Goal: Information Seeking & Learning: Learn about a topic

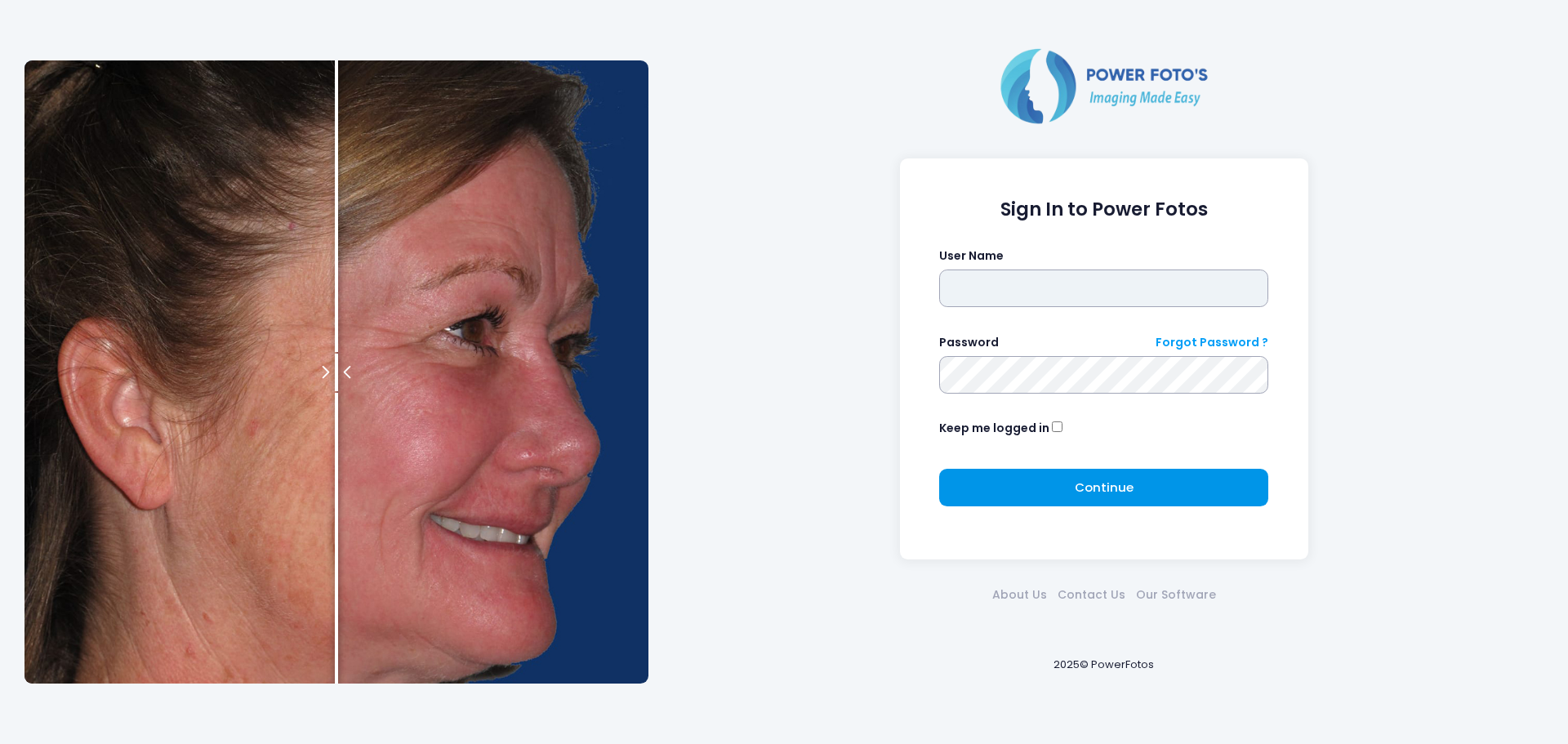
type input "**********"
click at [1114, 501] on button "Continue Please wait..." at bounding box center [1103, 487] width 329 height 38
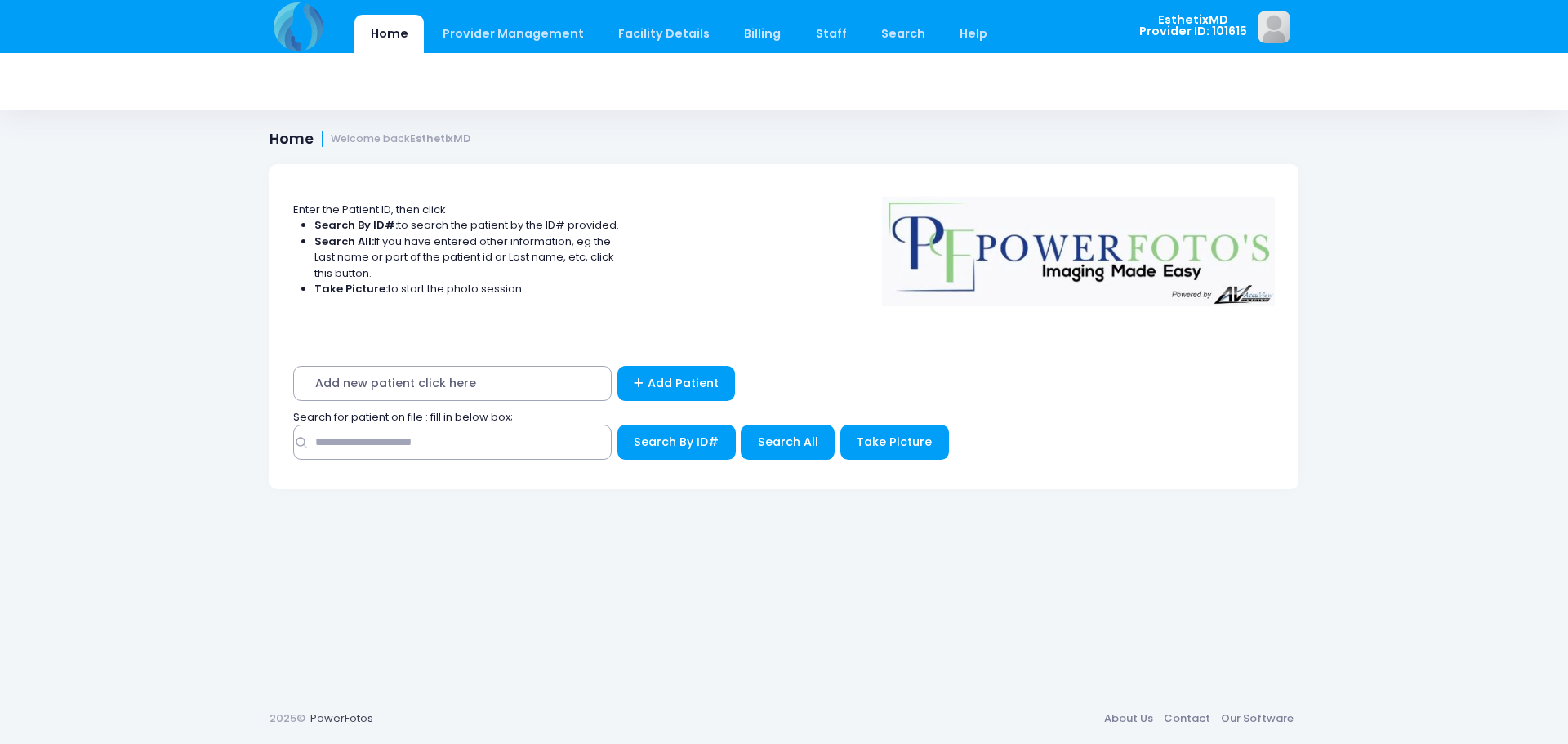
click at [465, 377] on span "Add new patient click here" at bounding box center [452, 383] width 318 height 35
click at [468, 445] on input "text" at bounding box center [452, 442] width 318 height 35
type input "*****"
click at [785, 442] on span "Search All" at bounding box center [788, 441] width 60 height 16
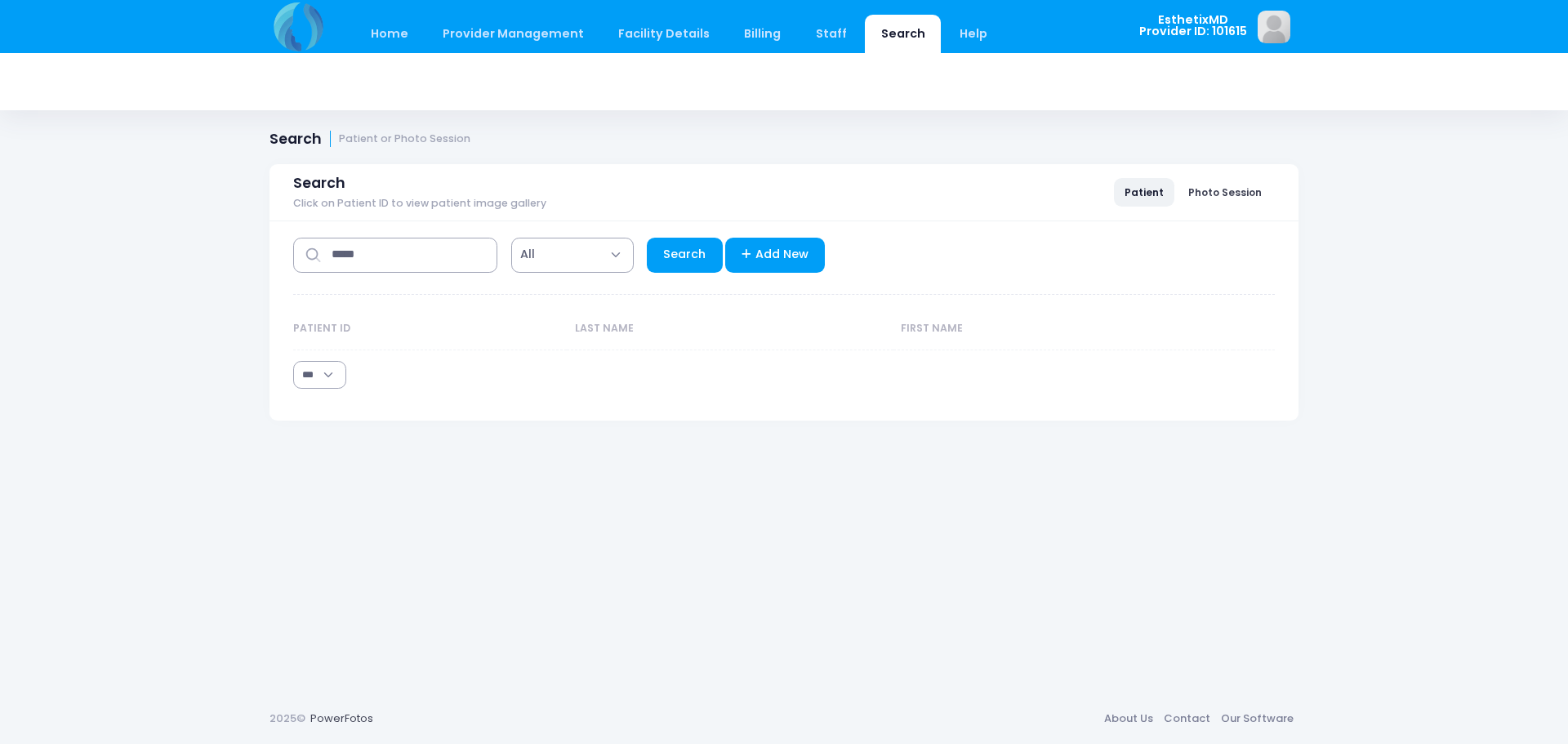
select select "***"
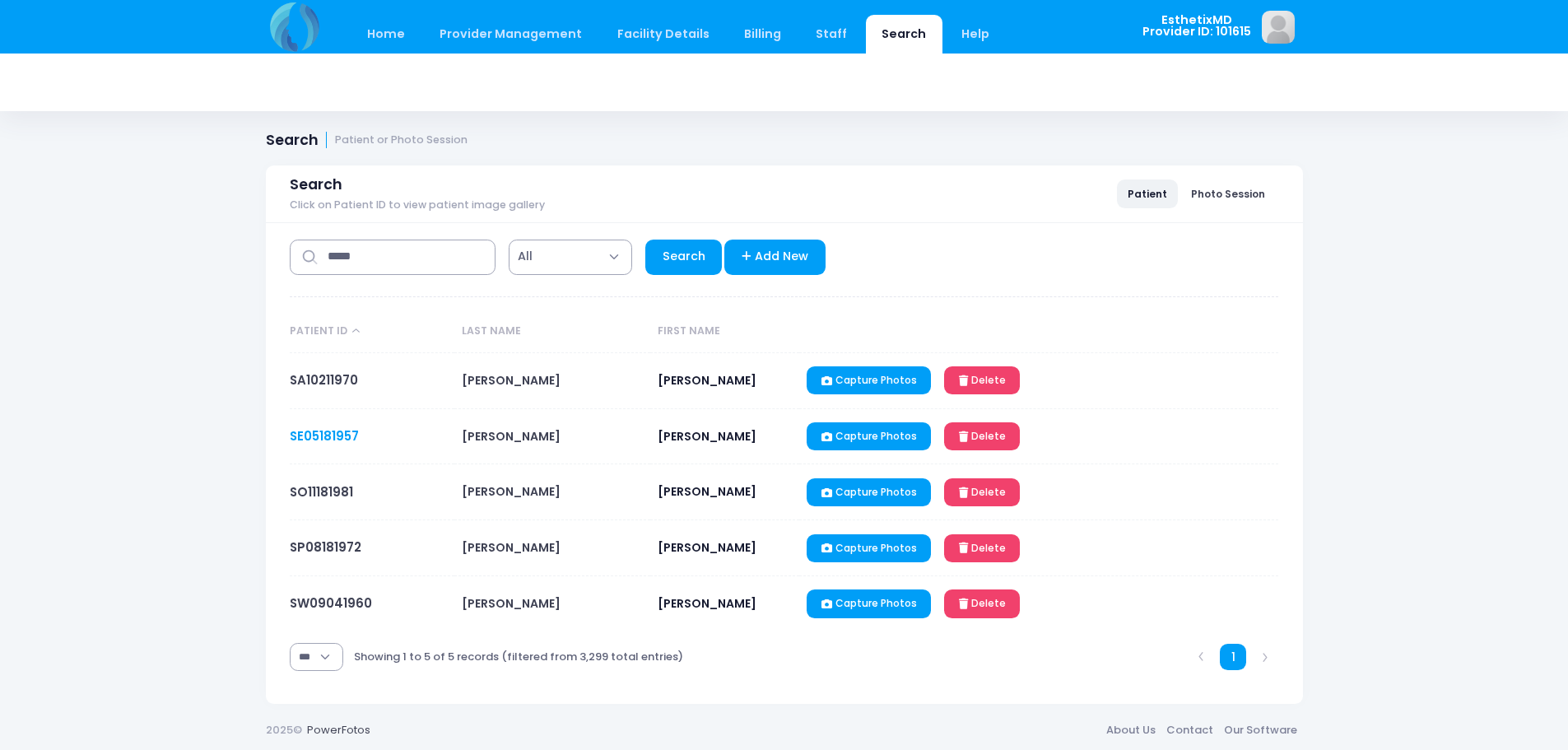
click at [340, 431] on link "SE05181957" at bounding box center [324, 436] width 69 height 18
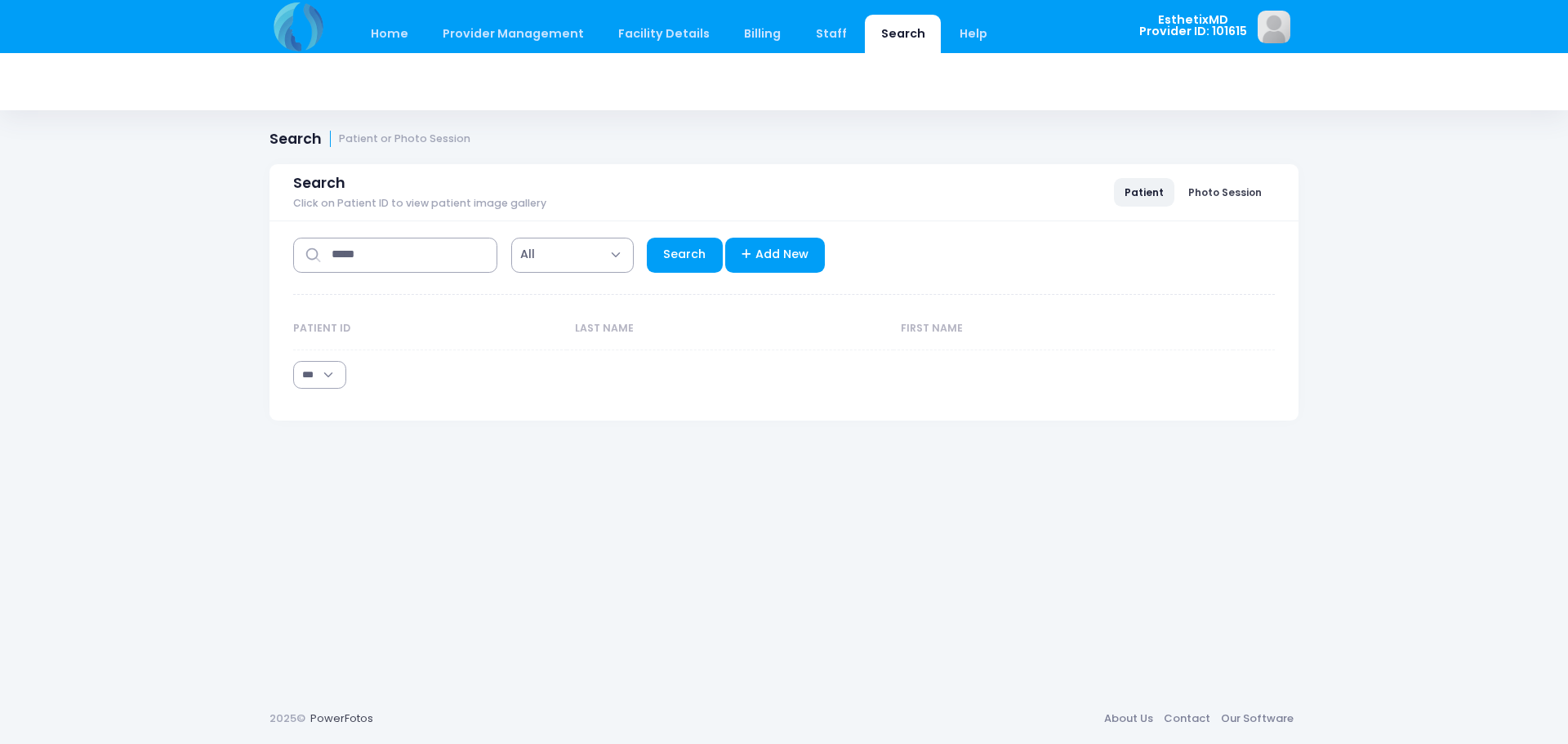
select select "***"
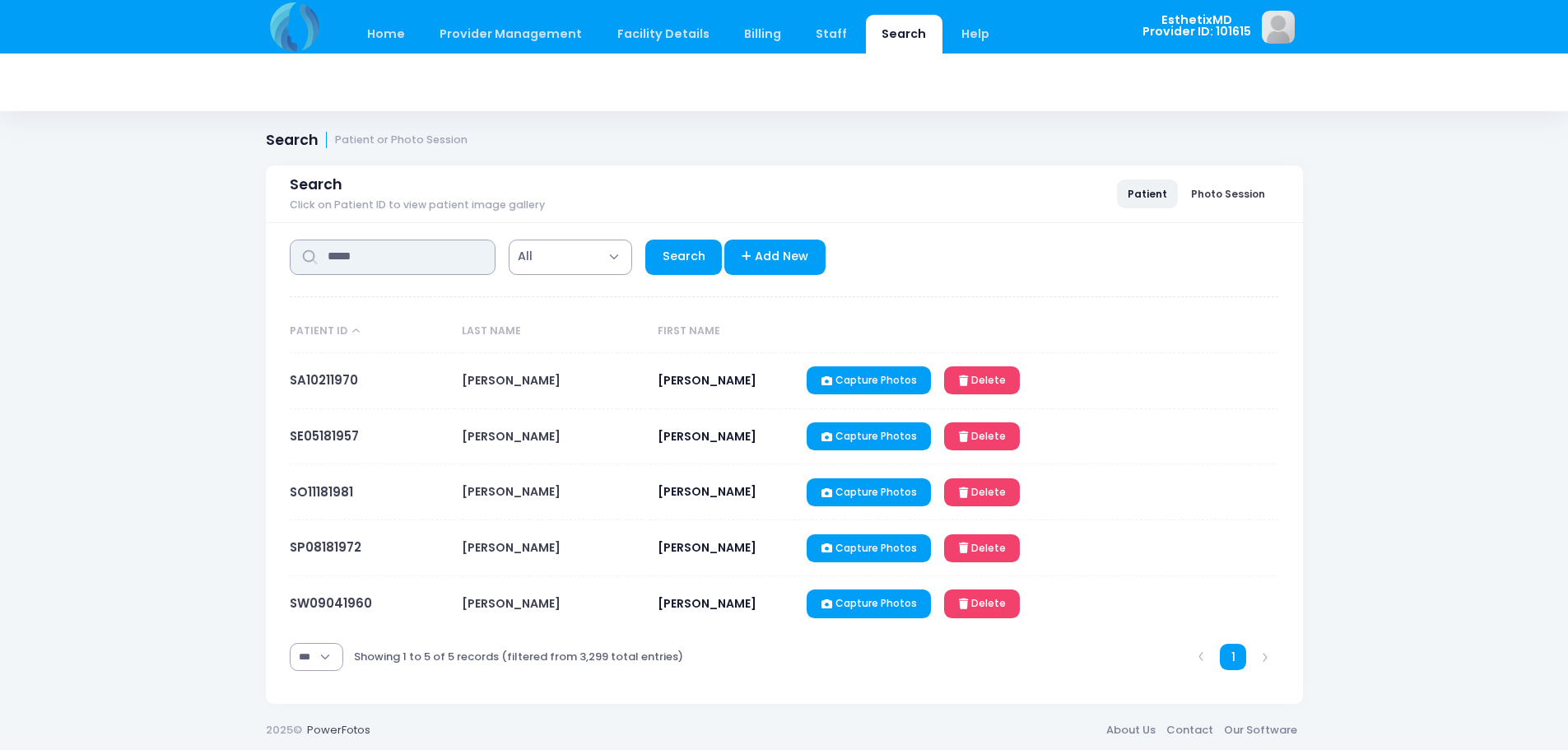
drag, startPoint x: 378, startPoint y: 261, endPoint x: 188, endPoint y: 261, distance: 190.0
click at [188, 261] on div "Home Provider Management Provider Management Add User View Users Billing" at bounding box center [784, 377] width 1568 height 756
click at [421, 259] on input "******" at bounding box center [392, 257] width 206 height 35
type input "**********"
click at [672, 270] on link "Search" at bounding box center [684, 257] width 76 height 35
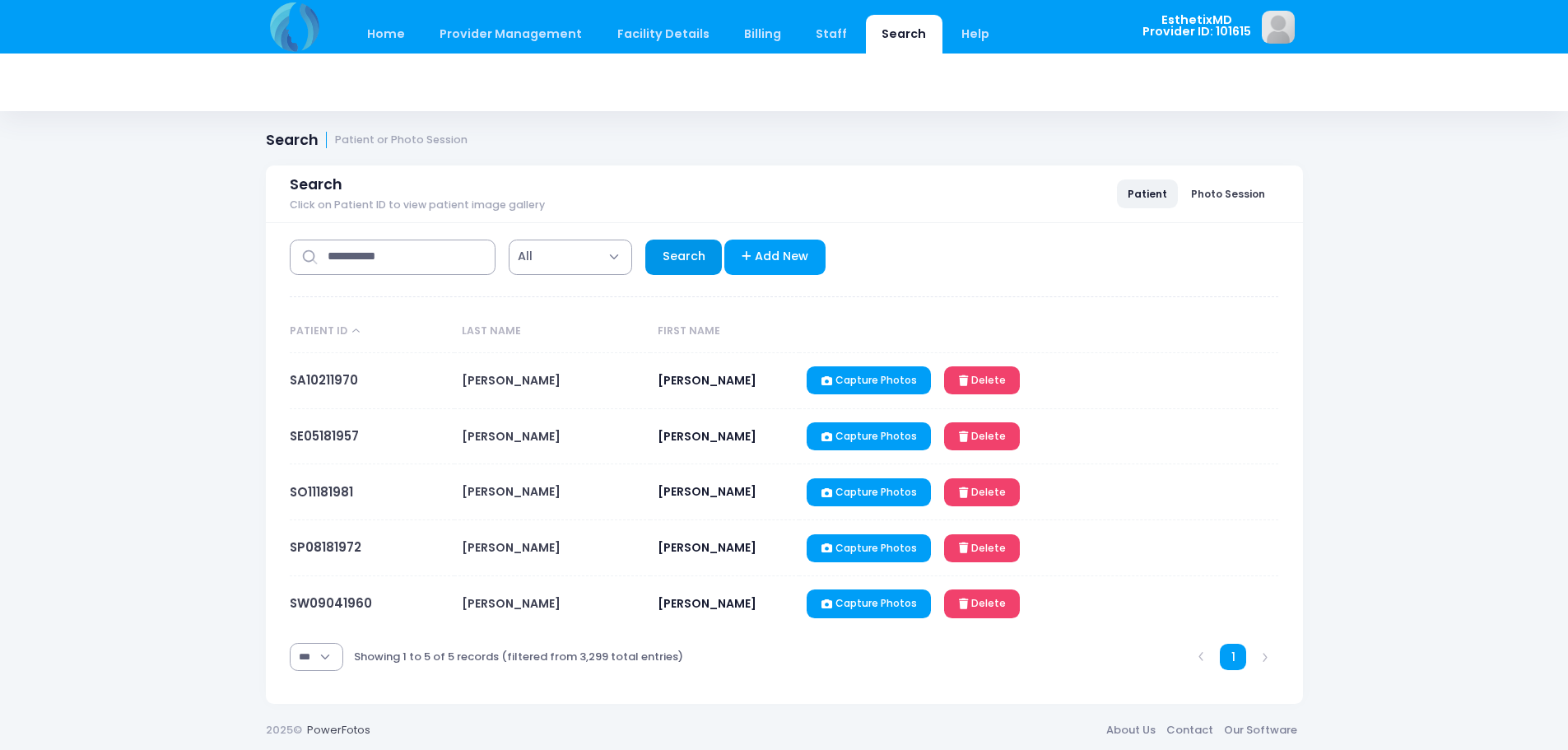
select select "***"
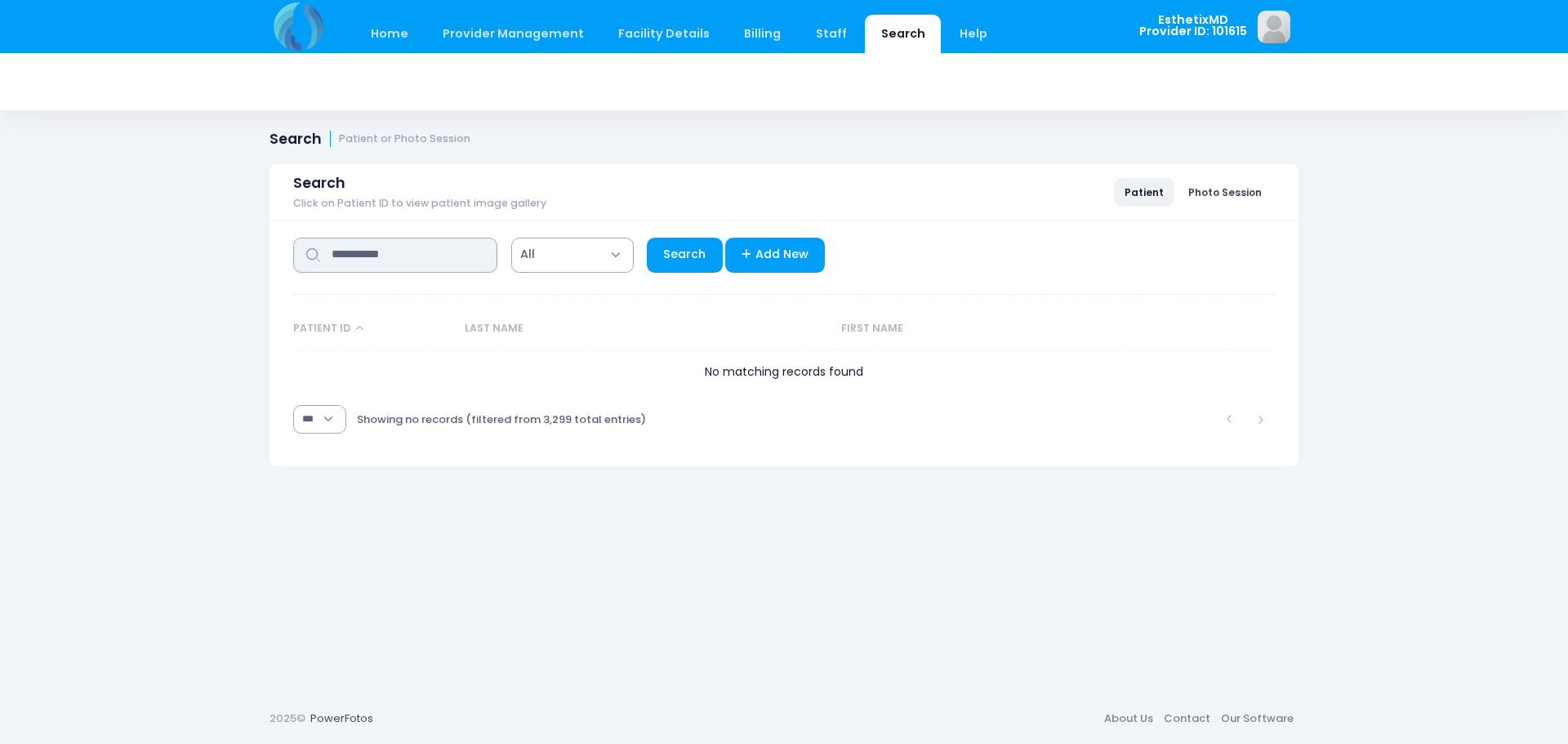
drag, startPoint x: 403, startPoint y: 251, endPoint x: 180, endPoint y: 255, distance: 223.0
click at [180, 255] on div "Home Provider Management Provider Management Add User View Users Billing" at bounding box center [784, 372] width 1568 height 744
type input "******"
click at [676, 240] on link "Search" at bounding box center [684, 255] width 75 height 35
select select "***"
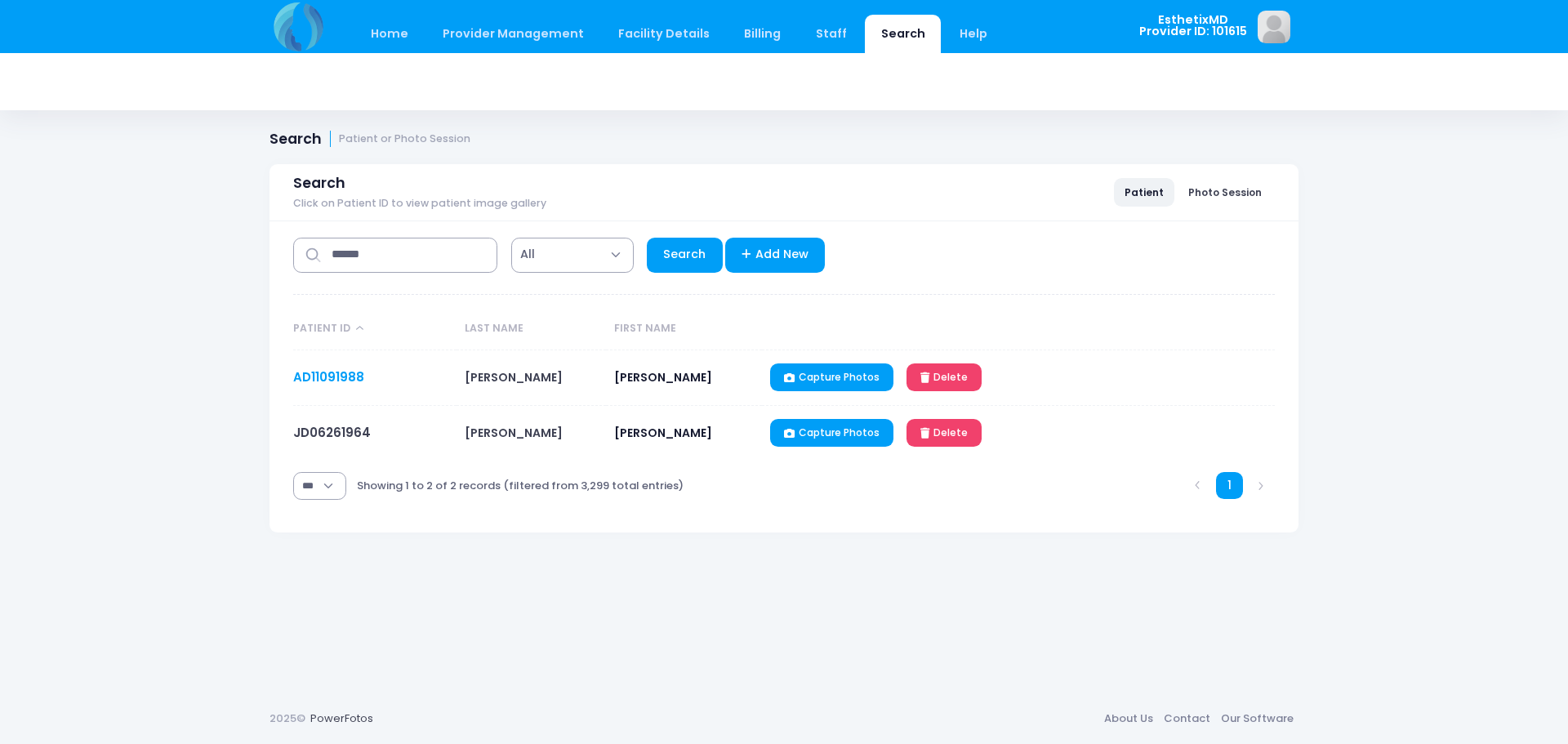
click at [319, 373] on link "AD11091988" at bounding box center [328, 377] width 71 height 17
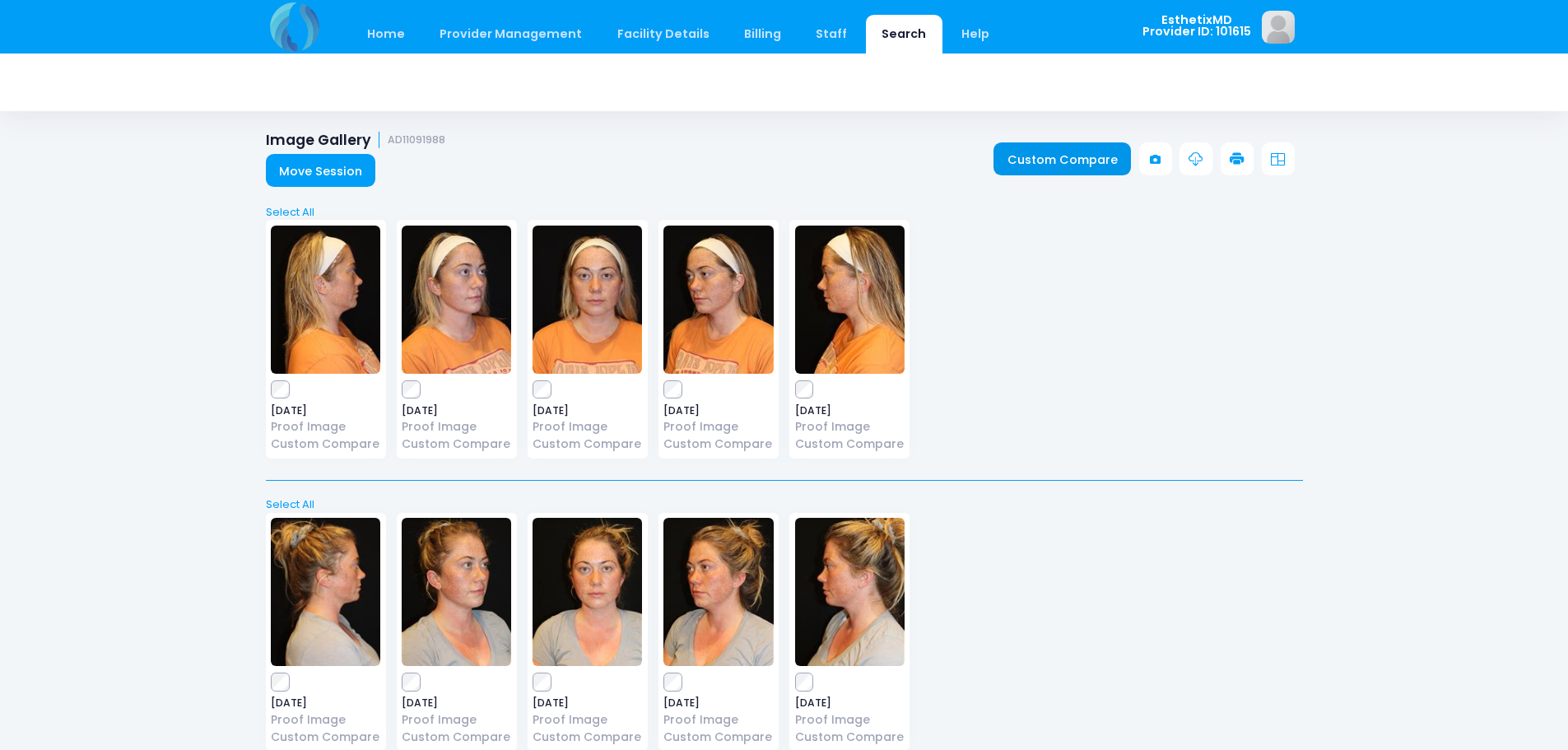
click at [1061, 164] on link "Custom Compare" at bounding box center [1062, 159] width 137 height 33
click at [1062, 150] on link "Custom Compare" at bounding box center [1062, 159] width 137 height 33
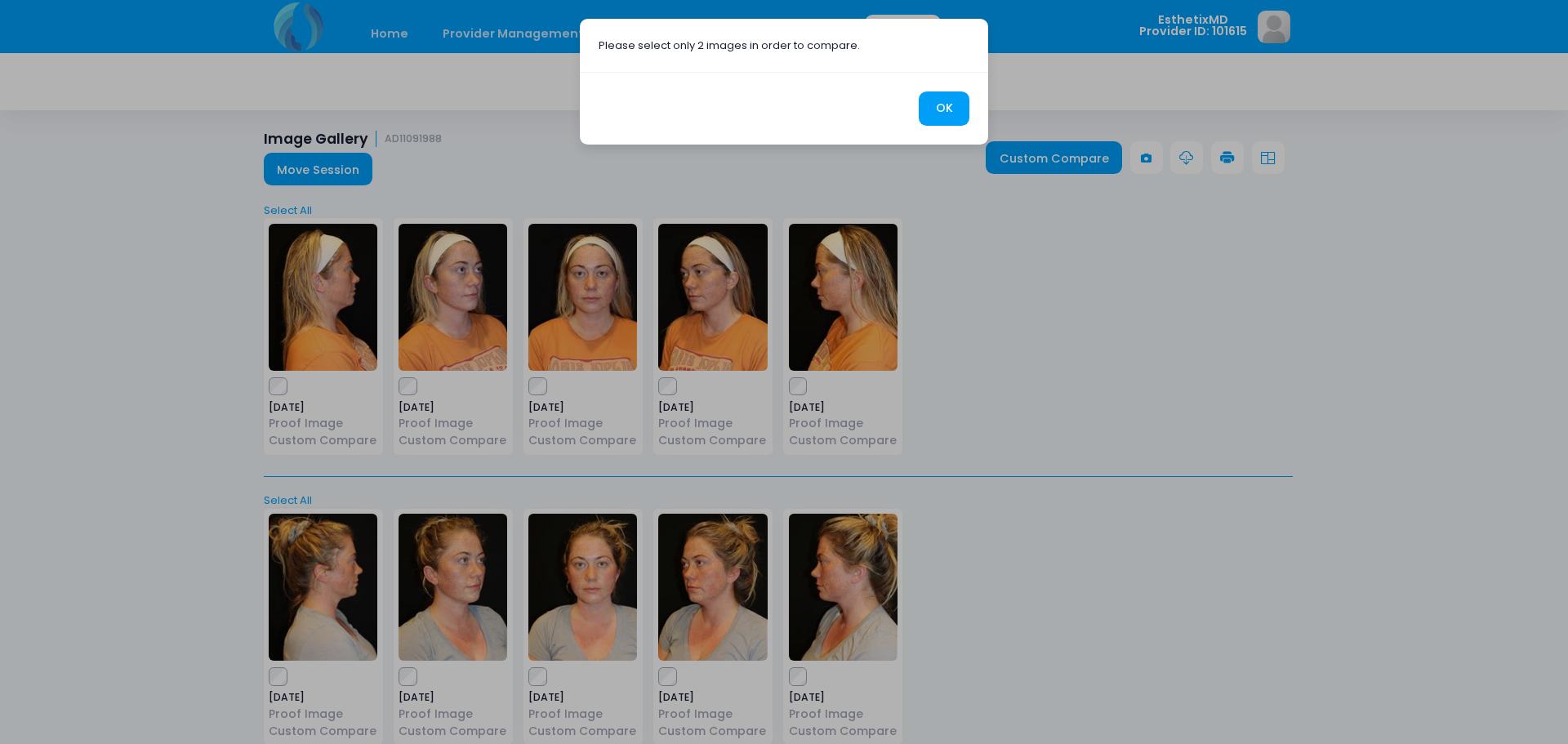
click at [927, 99] on button "OK" at bounding box center [944, 109] width 50 height 35
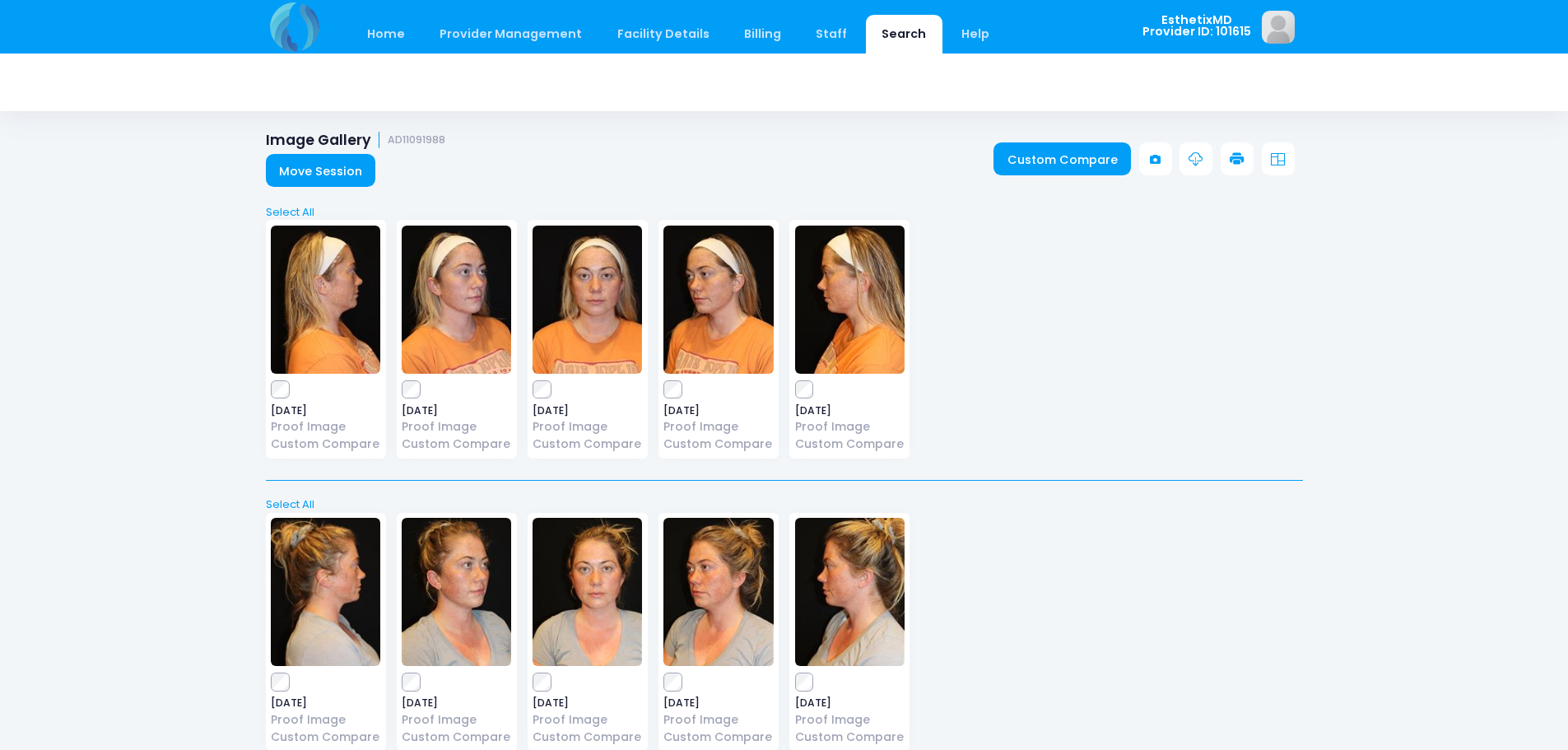
click at [549, 668] on div "2022-09-16 Proof Image Custom Compare" at bounding box center [587, 632] width 120 height 239
click at [1063, 166] on link "Custom Compare" at bounding box center [1062, 159] width 137 height 33
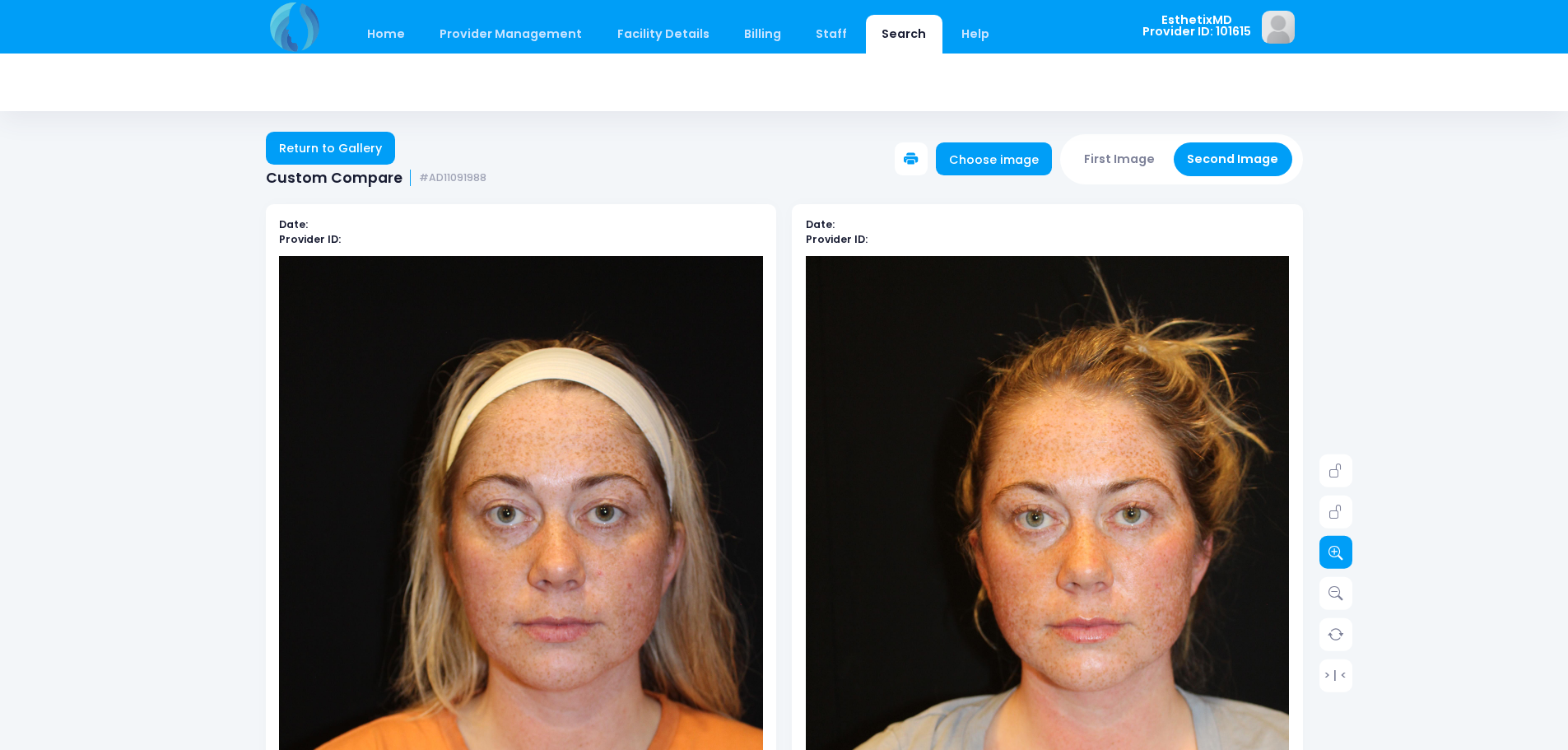
click at [1331, 550] on icon at bounding box center [1335, 552] width 15 height 15
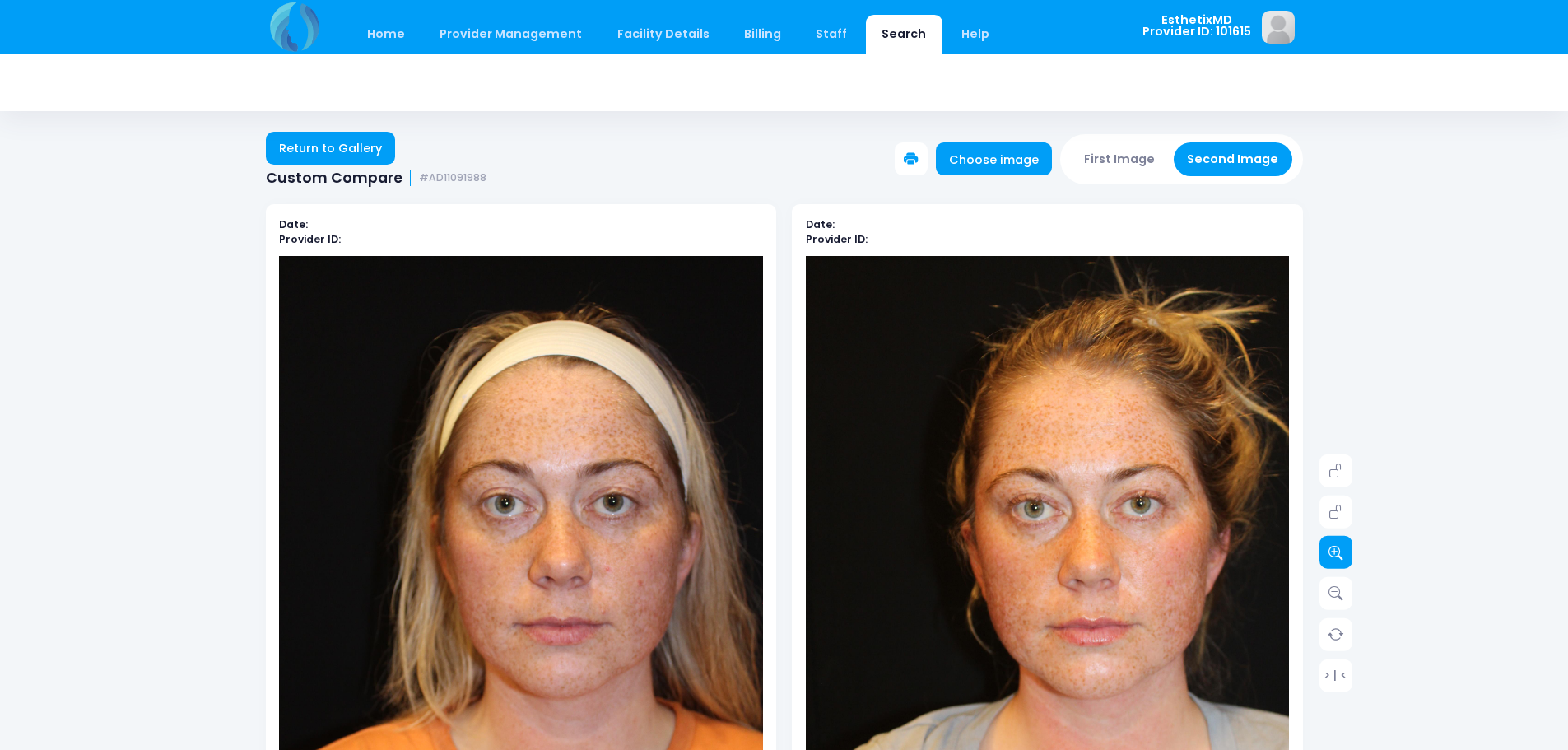
click at [1331, 550] on icon at bounding box center [1335, 552] width 15 height 15
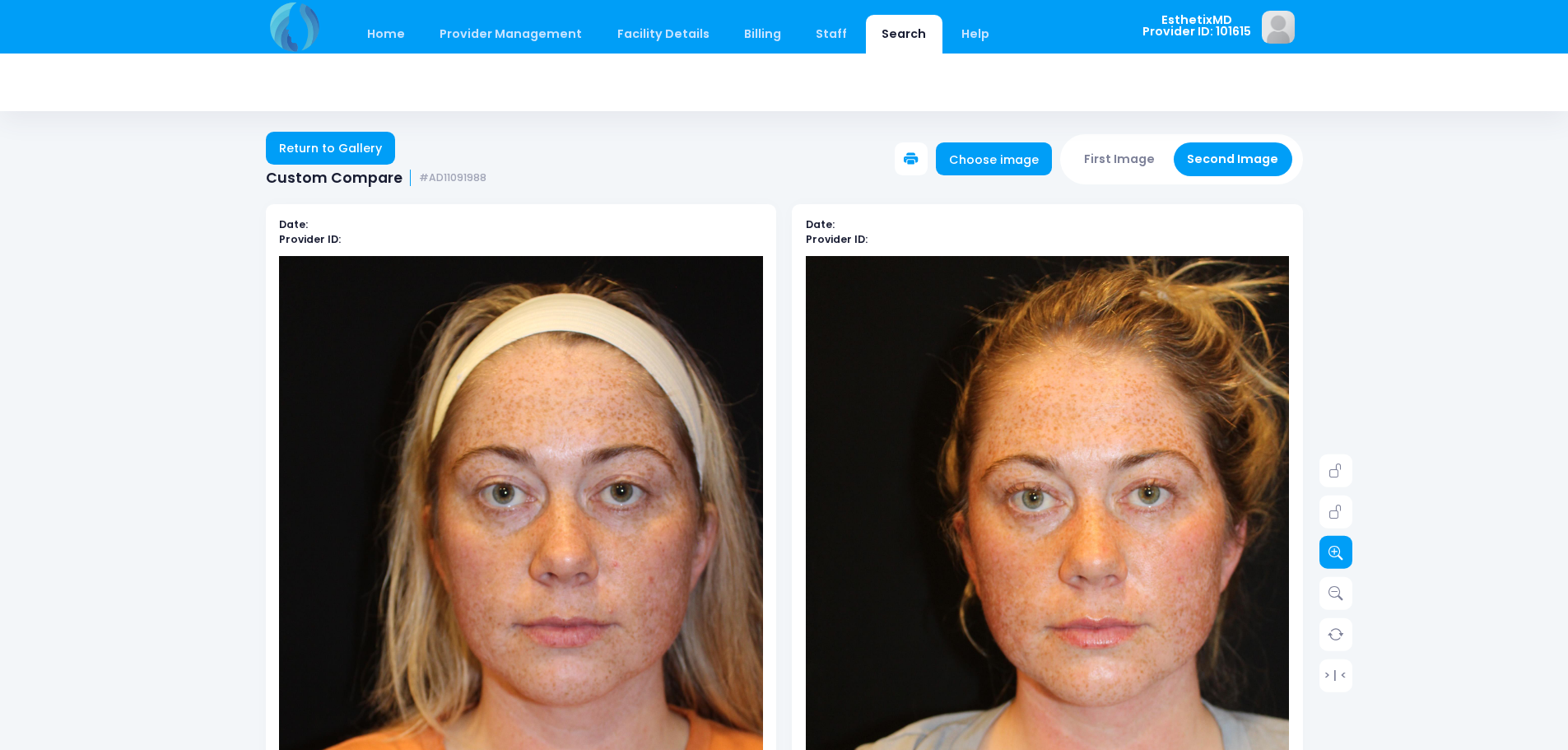
click at [1331, 550] on icon at bounding box center [1335, 552] width 15 height 15
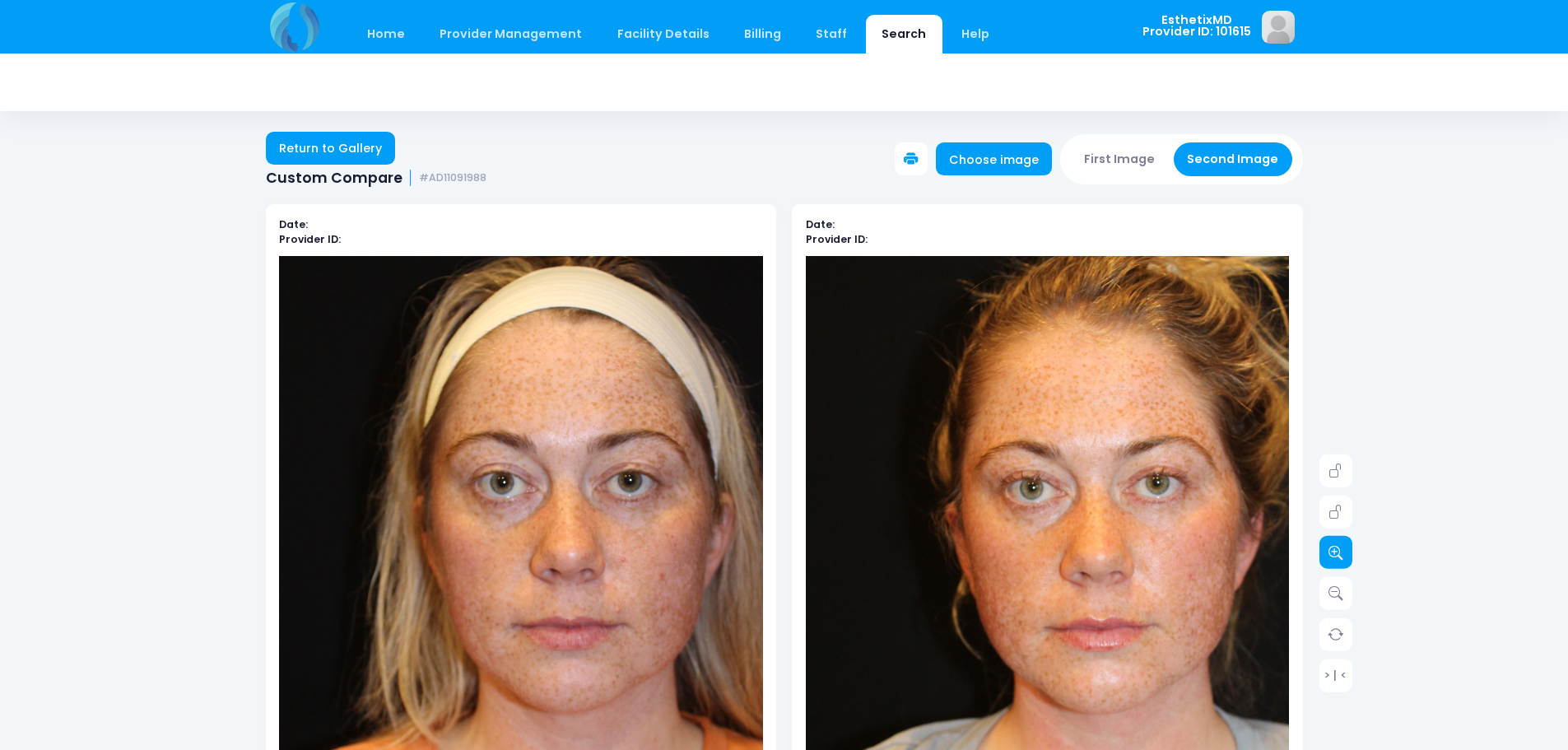
click at [1331, 550] on icon at bounding box center [1335, 552] width 15 height 15
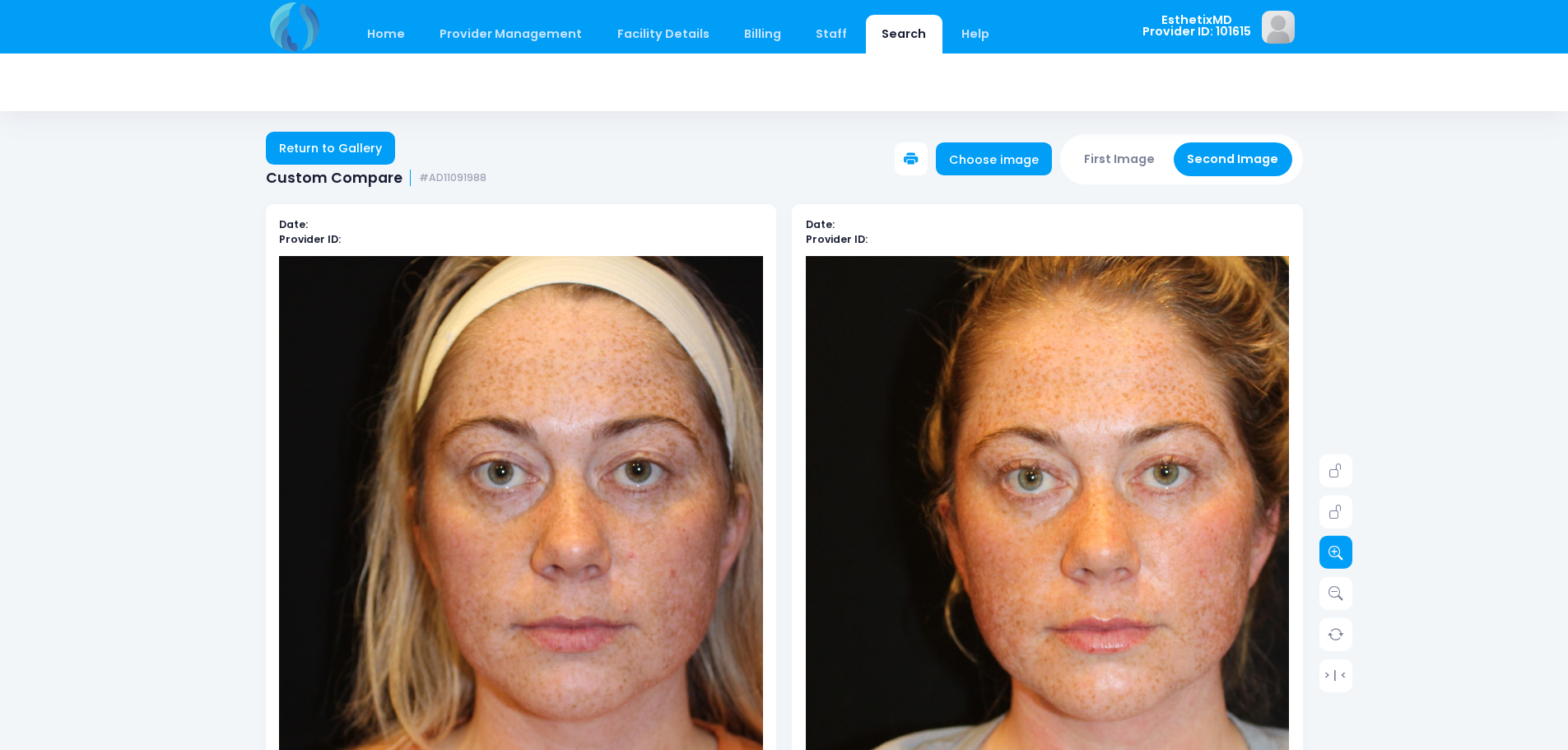
click at [1326, 545] on link at bounding box center [1336, 552] width 33 height 33
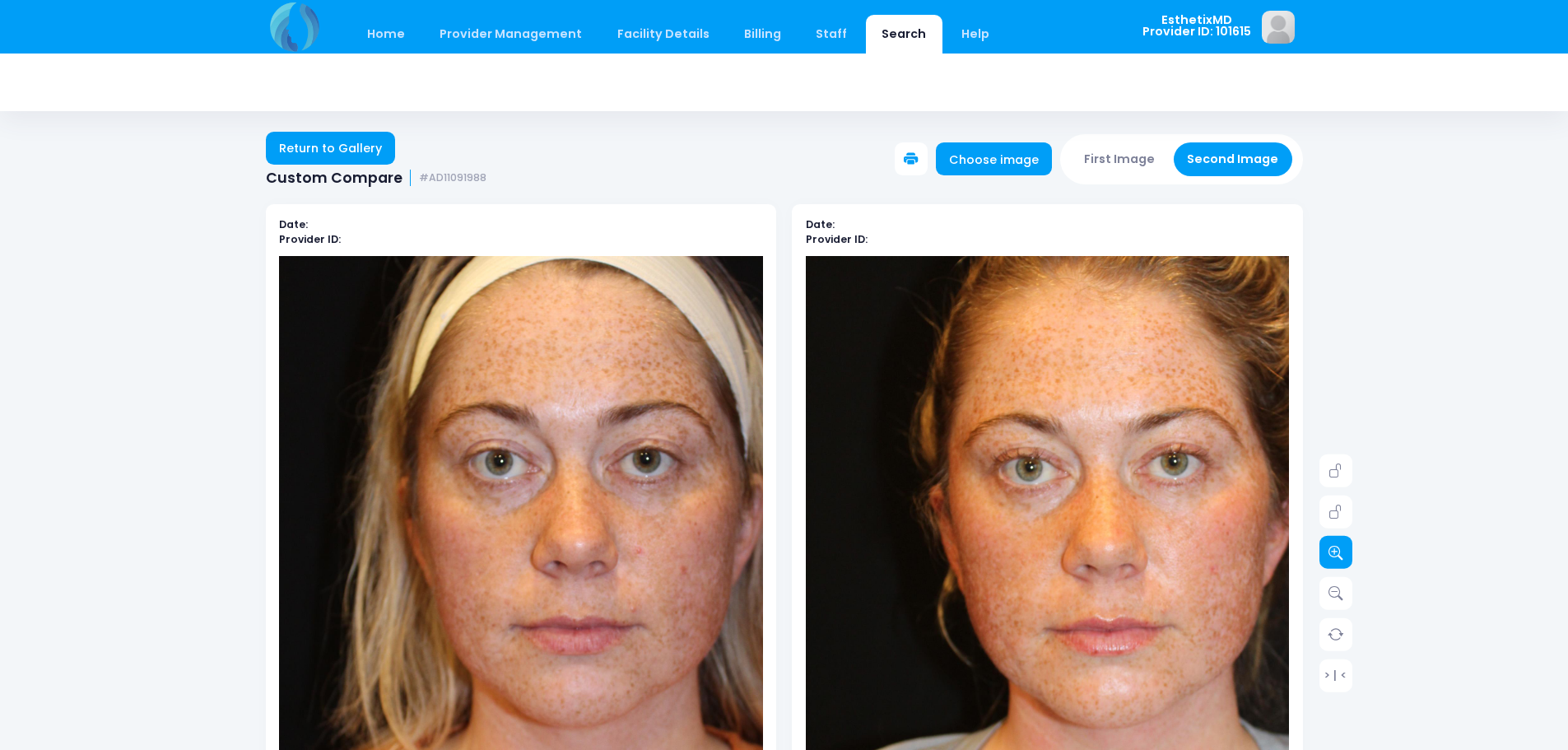
click at [1326, 545] on link at bounding box center [1336, 552] width 33 height 33
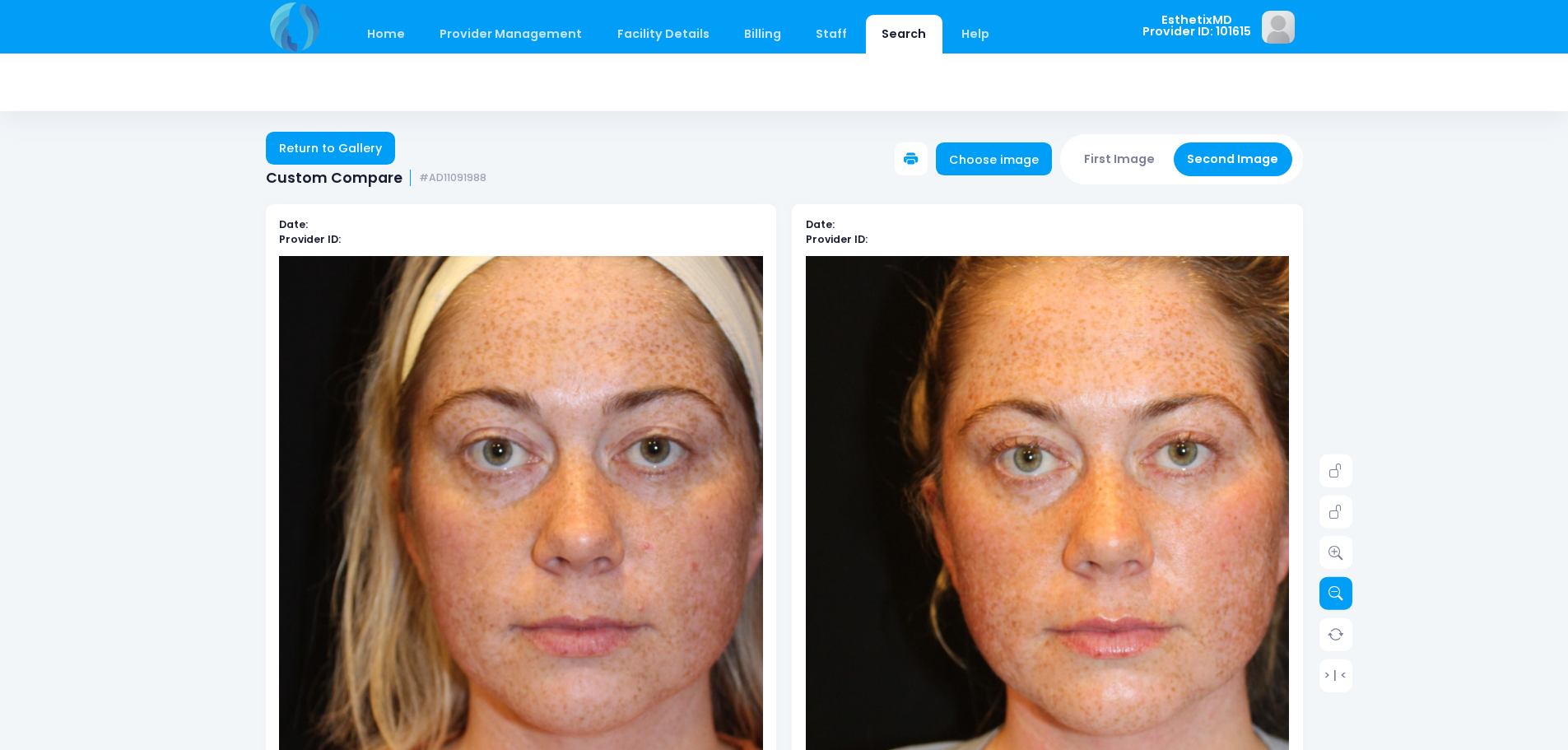
click at [1329, 592] on icon at bounding box center [1335, 593] width 15 height 15
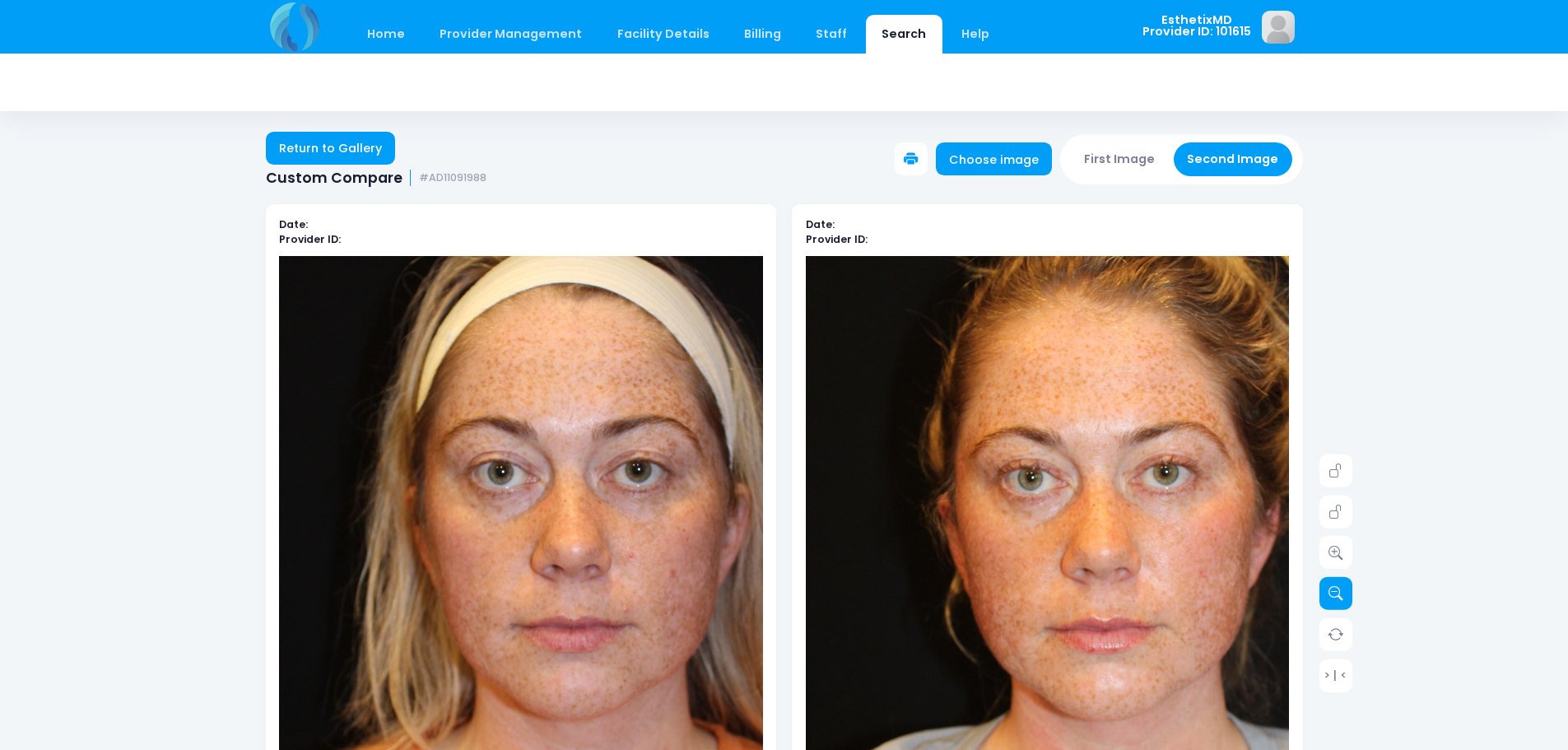
click at [1329, 592] on icon at bounding box center [1335, 593] width 15 height 15
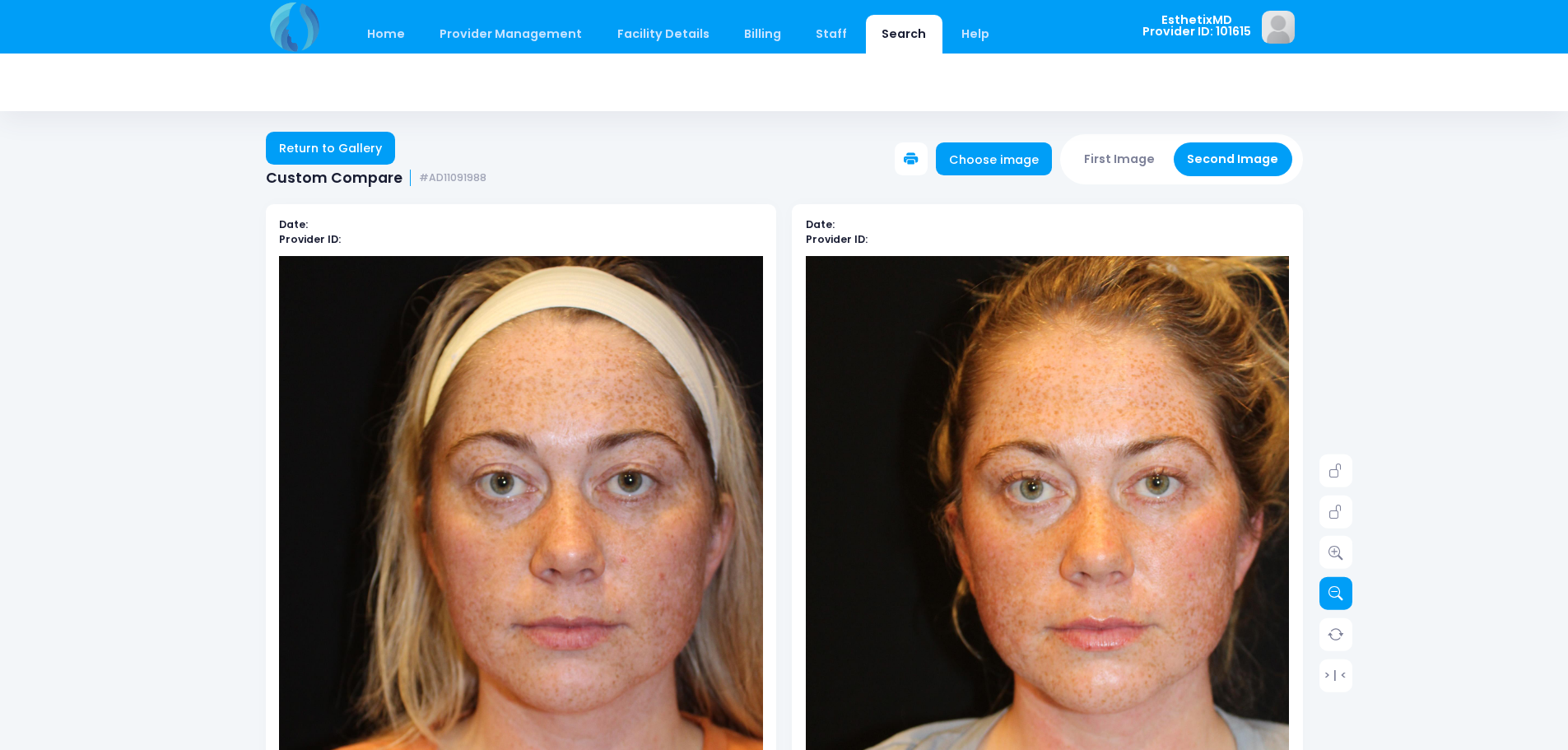
click at [1329, 592] on icon at bounding box center [1335, 593] width 15 height 15
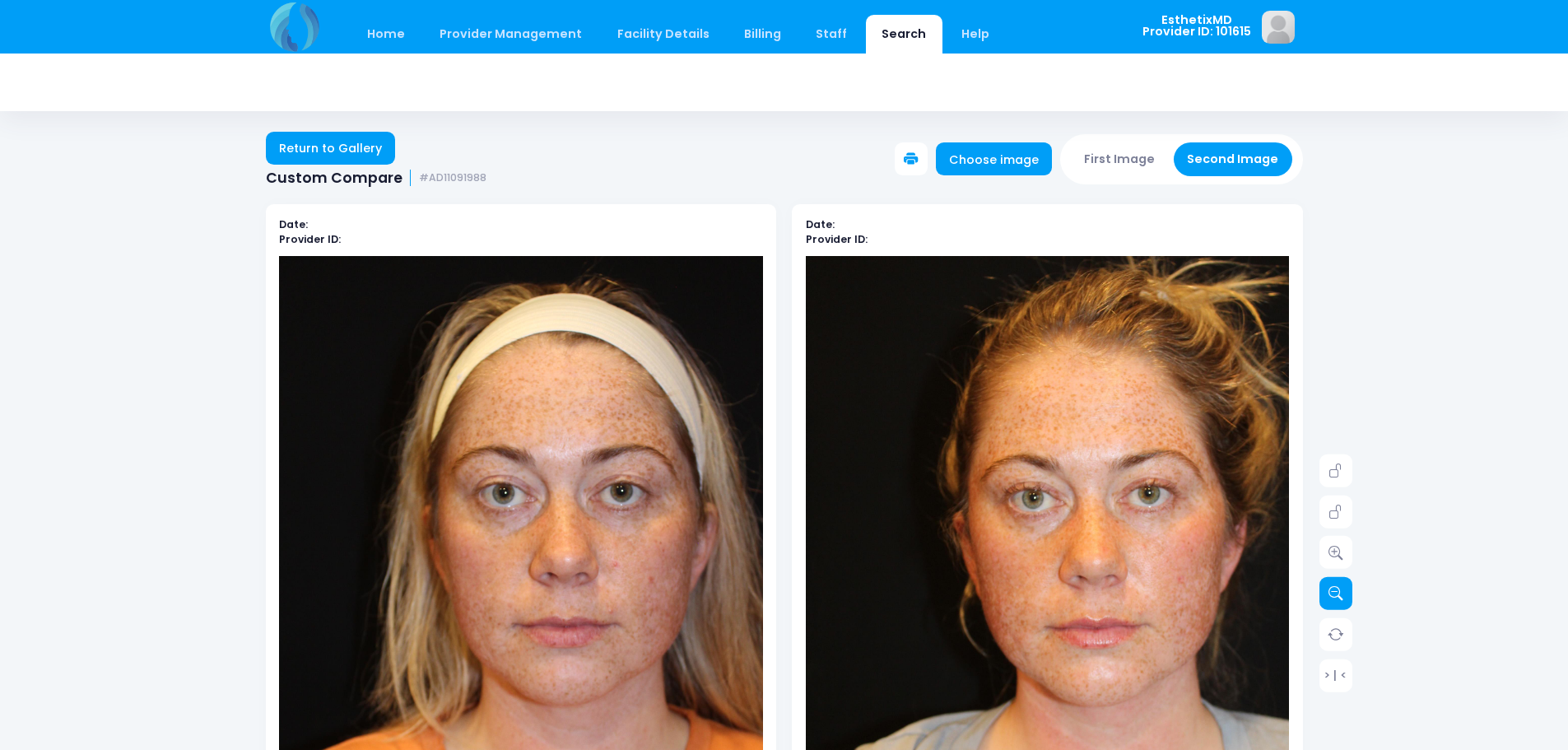
click at [1329, 592] on icon at bounding box center [1335, 593] width 15 height 15
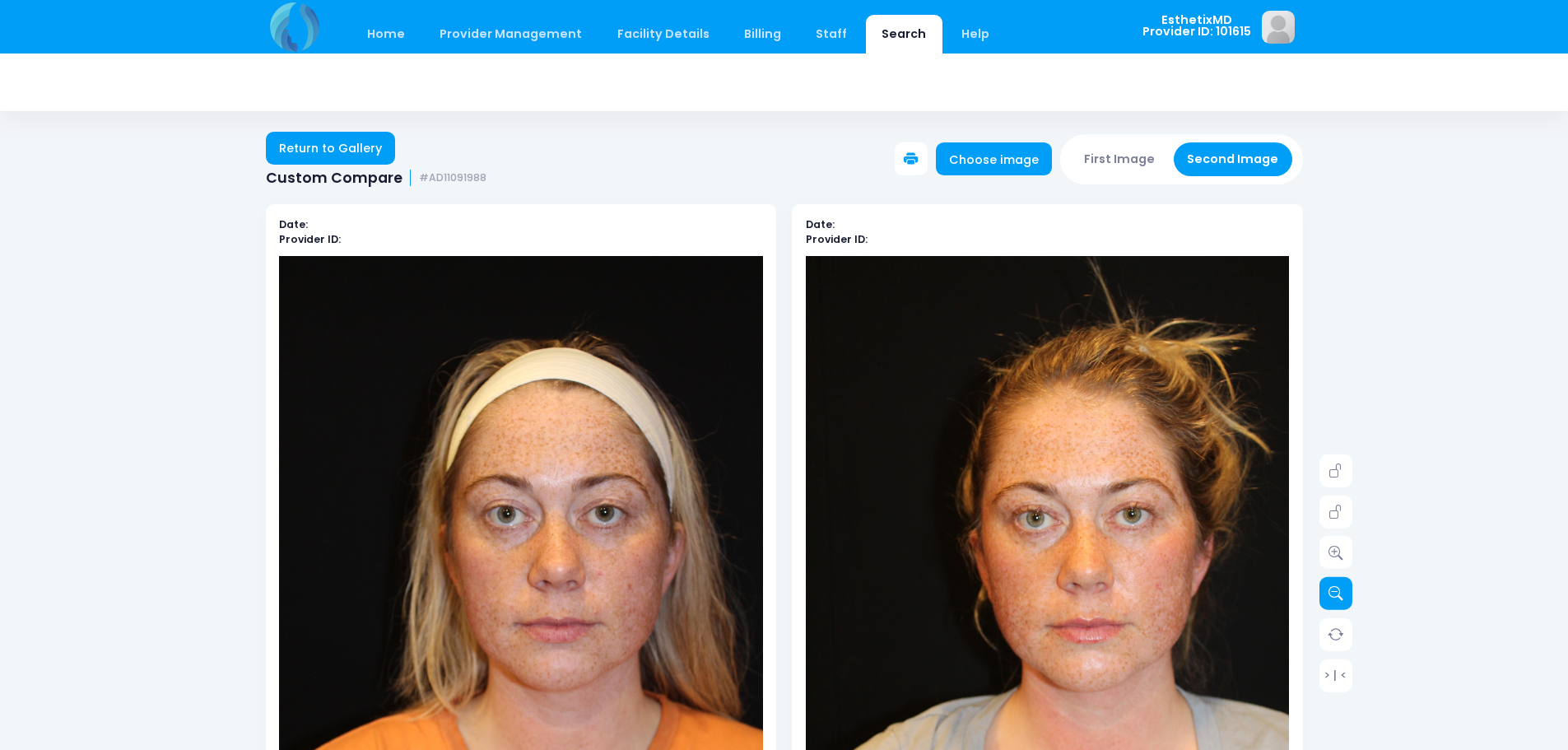
click at [1329, 592] on icon at bounding box center [1335, 593] width 15 height 15
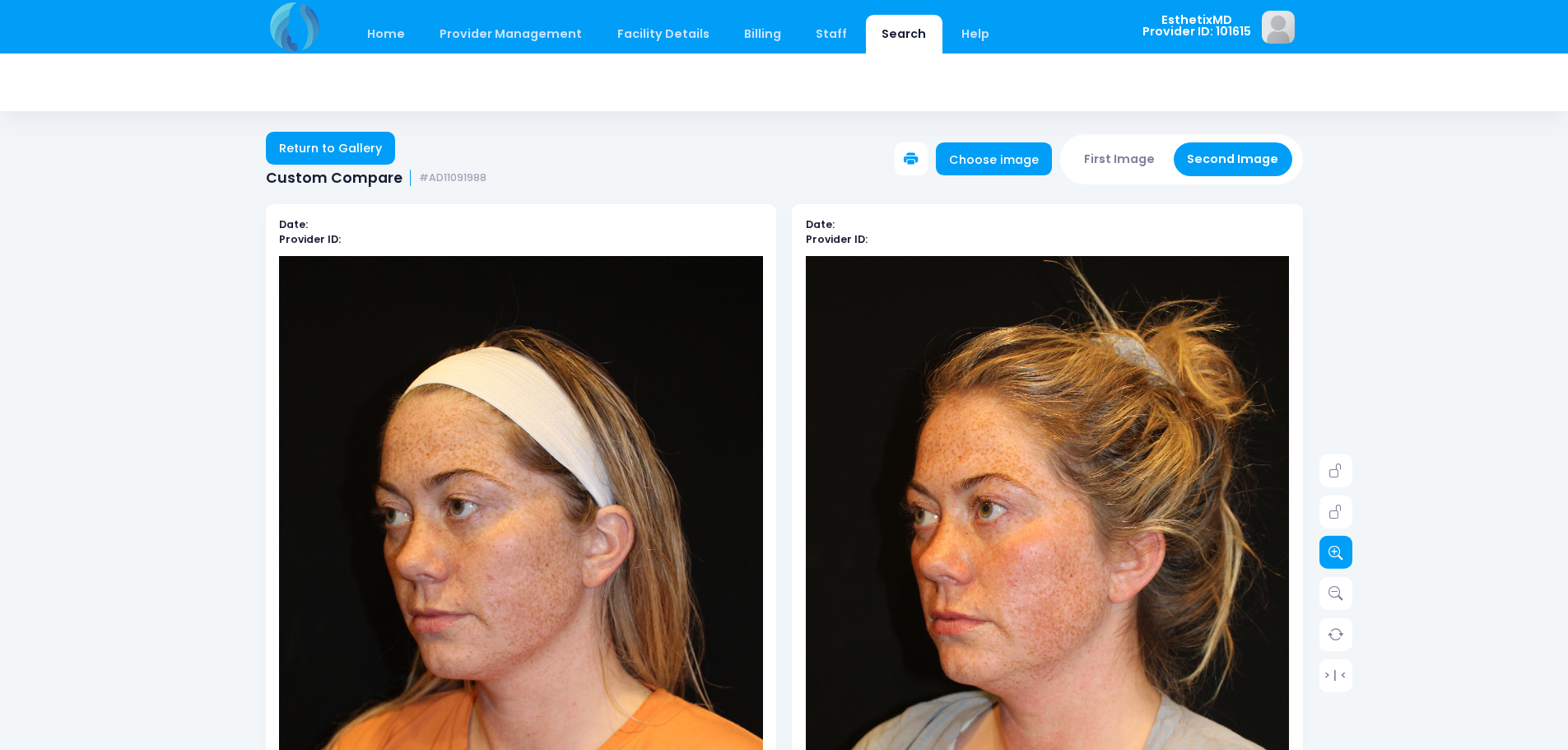
click at [1340, 548] on icon at bounding box center [1335, 552] width 15 height 15
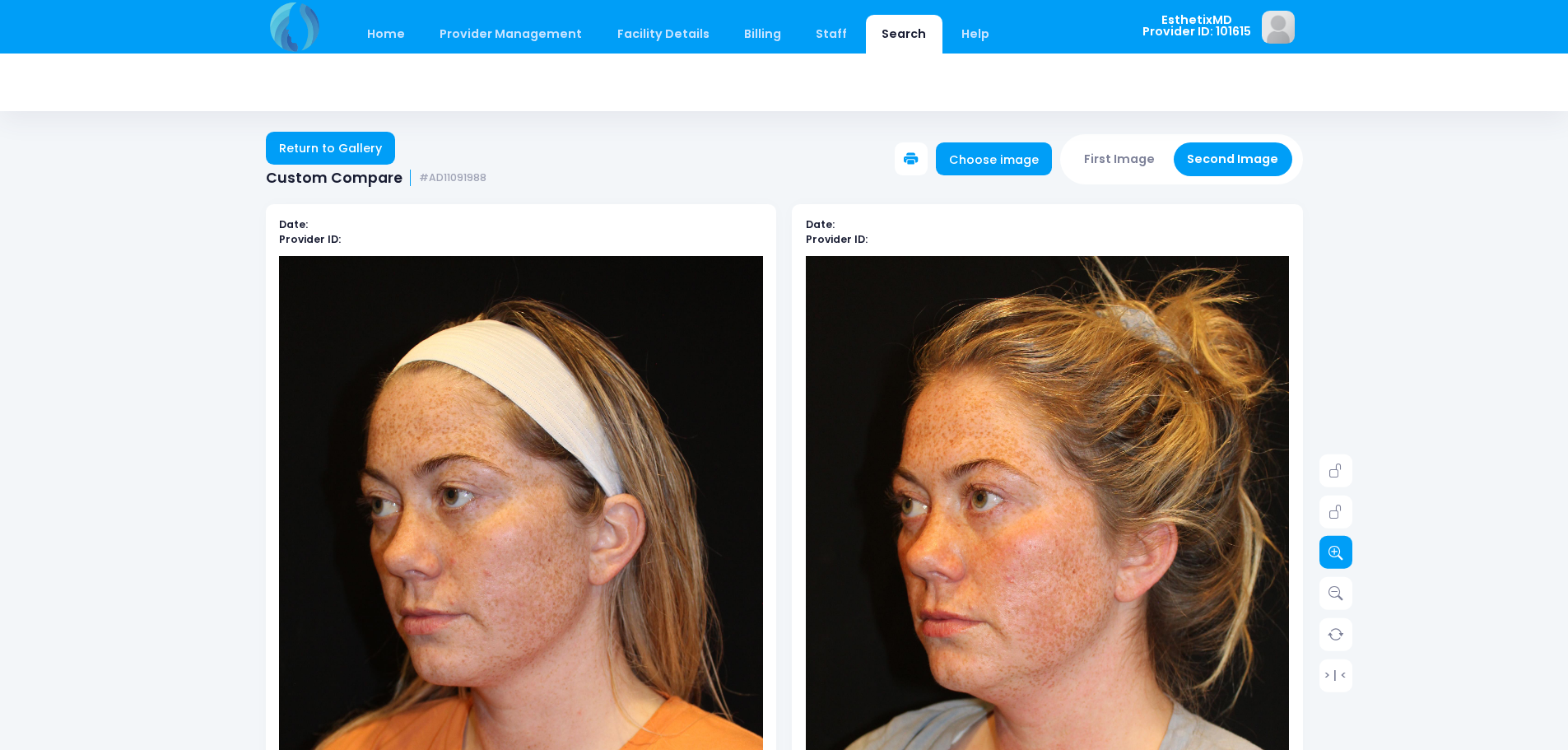
click at [1340, 548] on icon at bounding box center [1335, 552] width 15 height 15
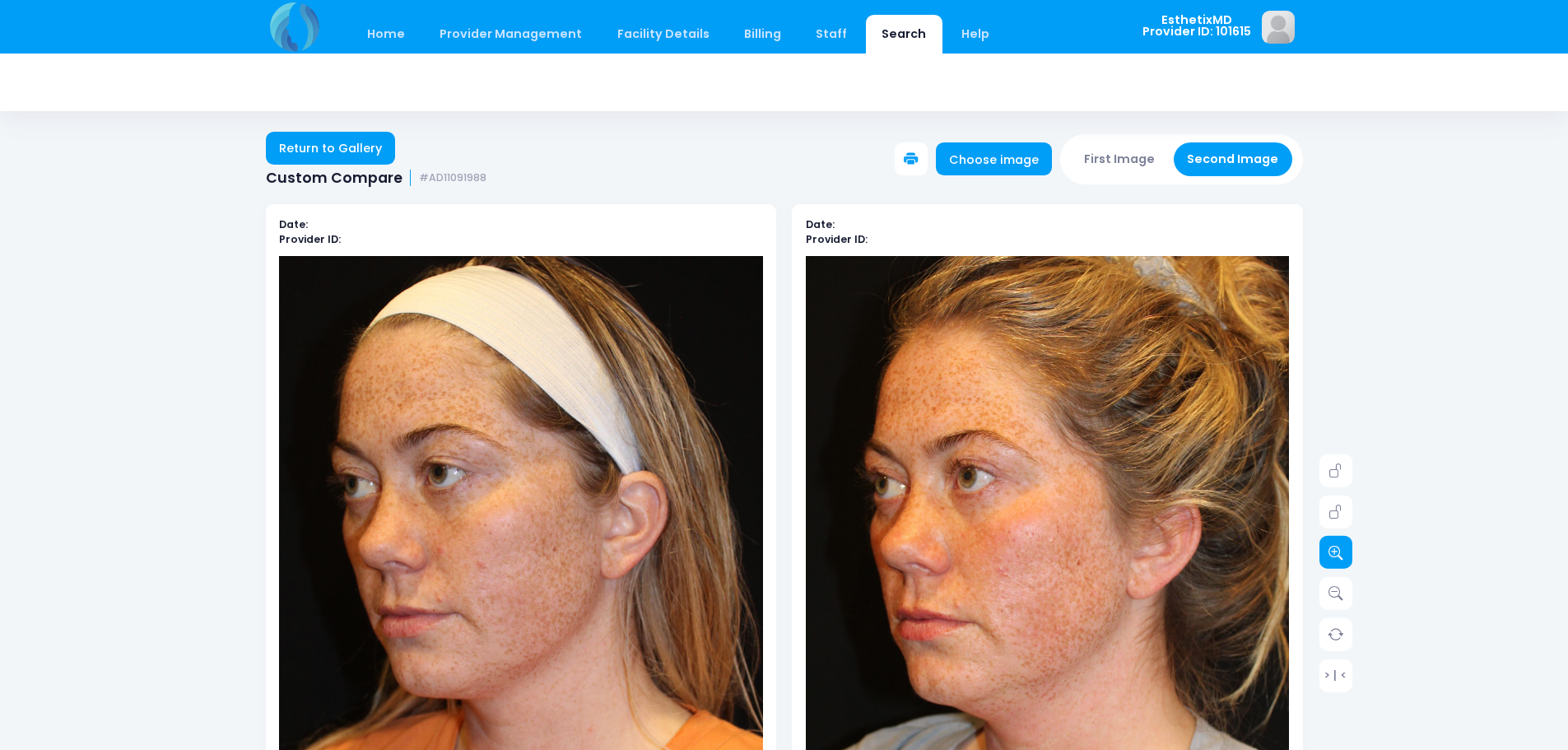
click at [1340, 548] on icon at bounding box center [1335, 552] width 15 height 15
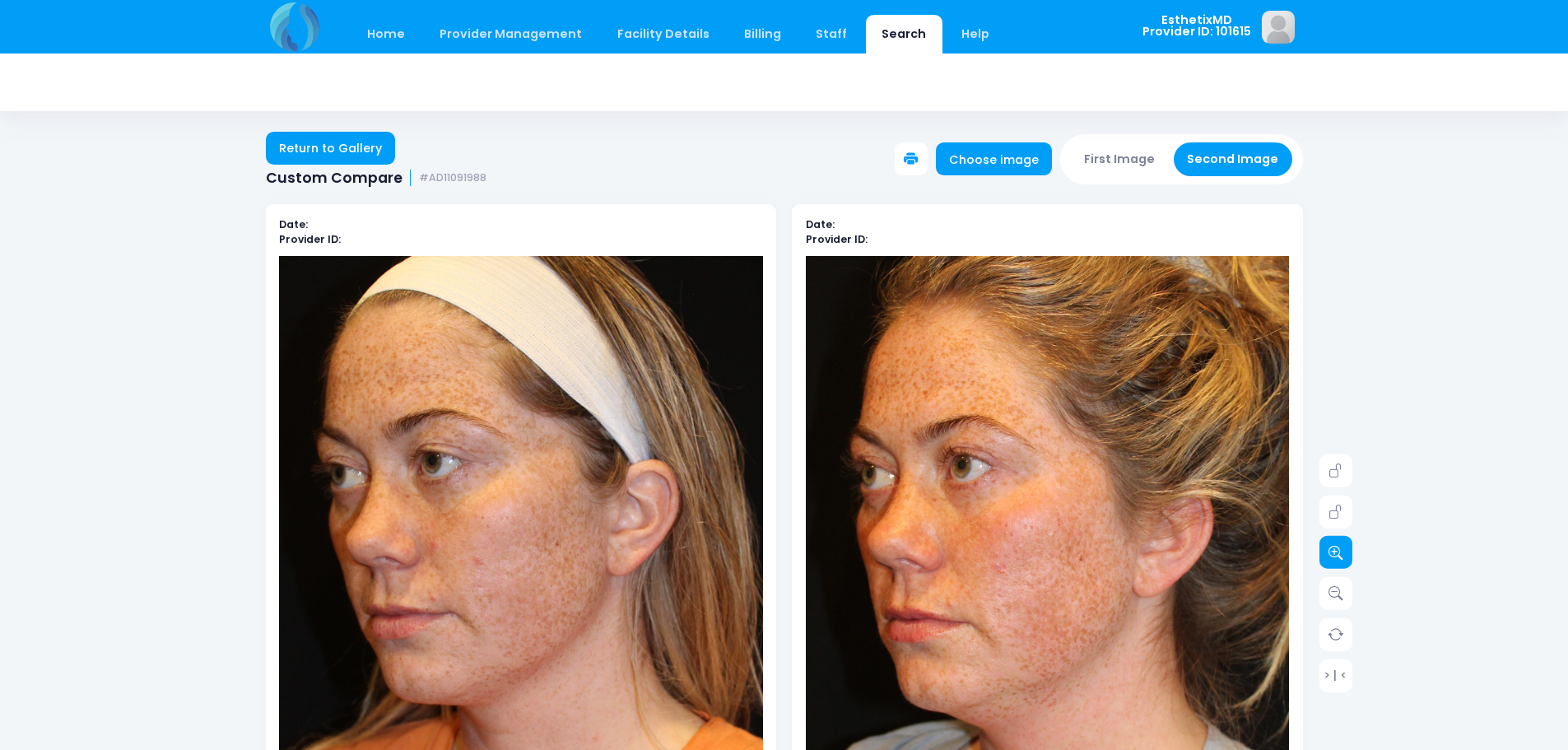
click at [1340, 548] on icon at bounding box center [1335, 552] width 15 height 15
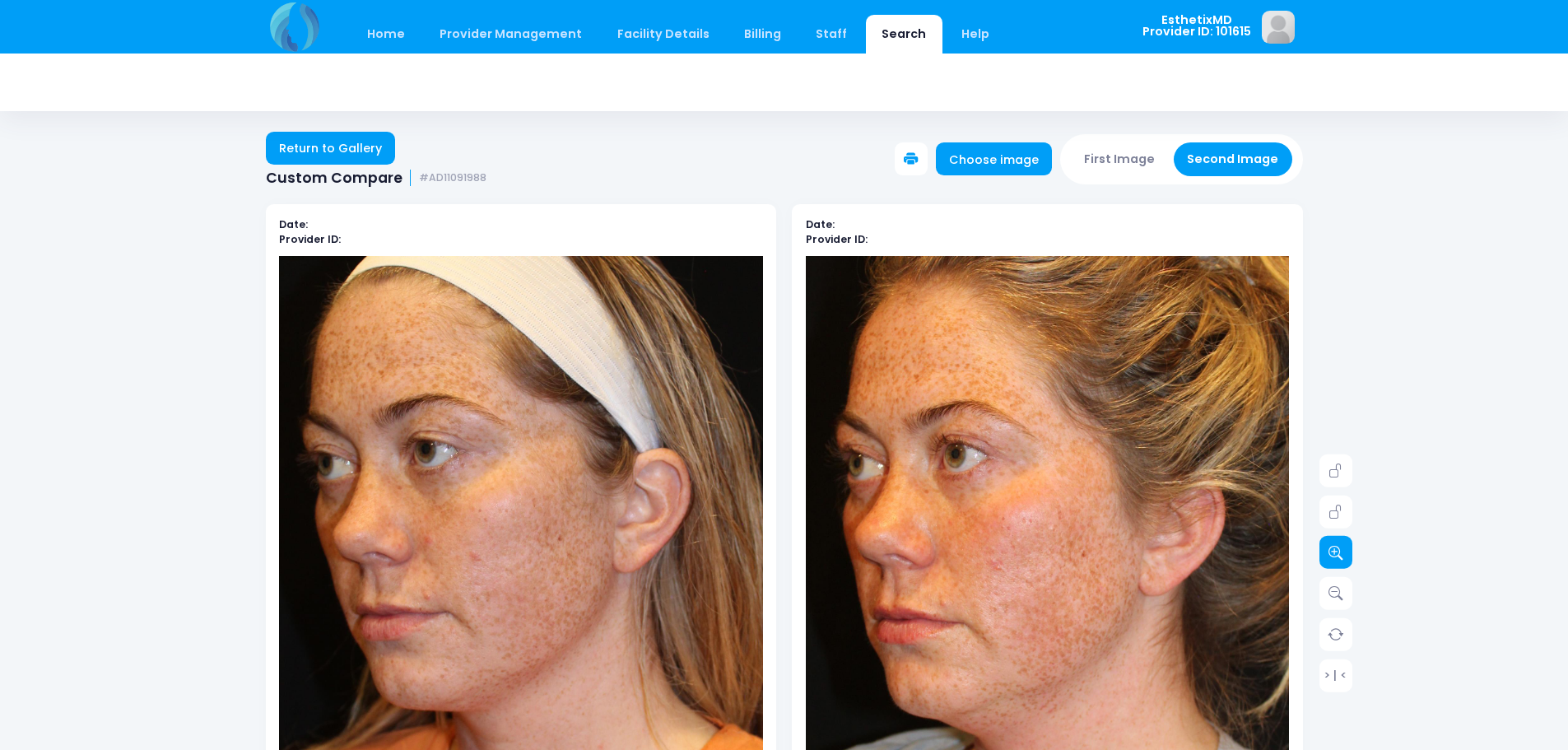
click at [1340, 548] on icon at bounding box center [1335, 552] width 15 height 15
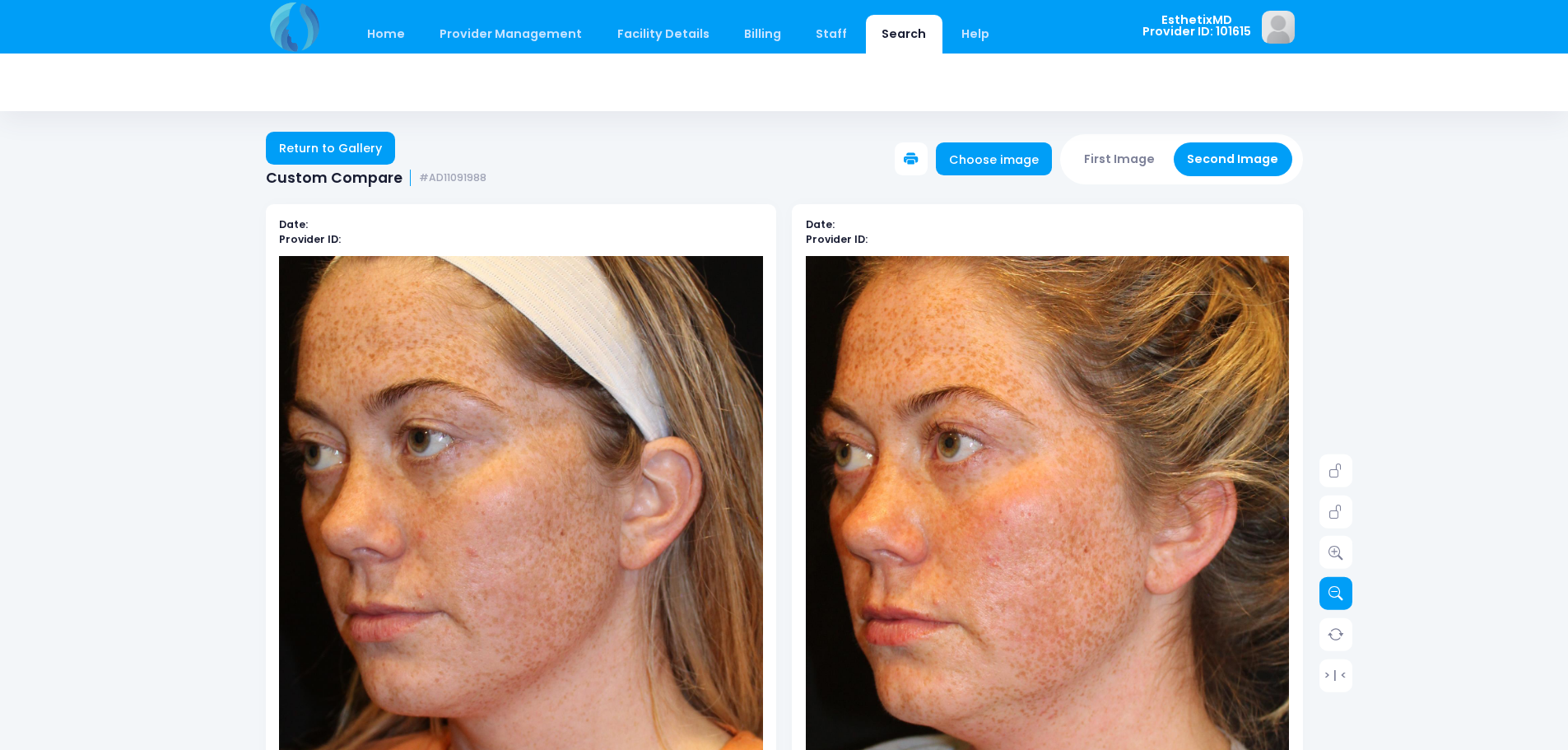
click at [1336, 593] on icon at bounding box center [1335, 593] width 15 height 15
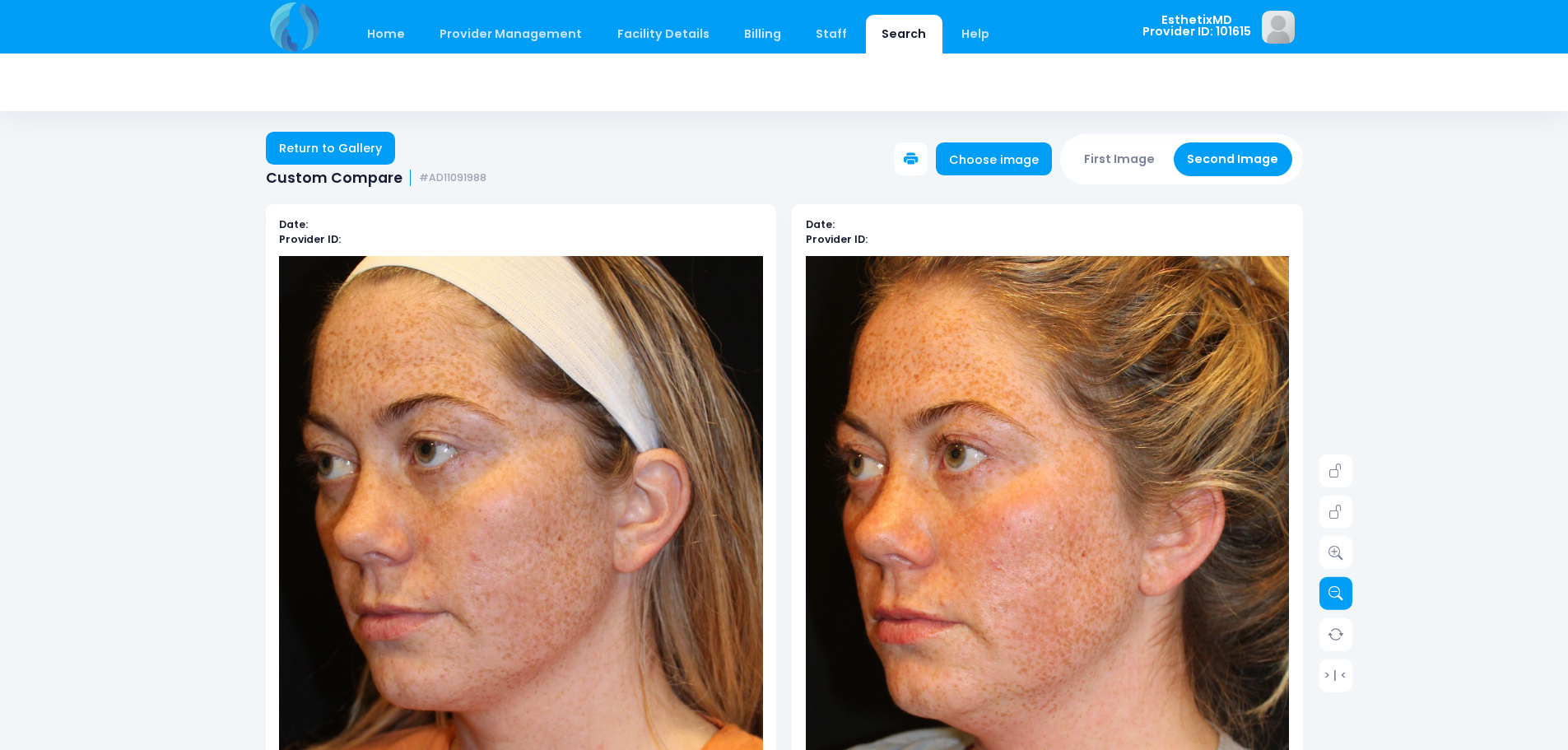
click at [1336, 593] on icon at bounding box center [1335, 593] width 15 height 15
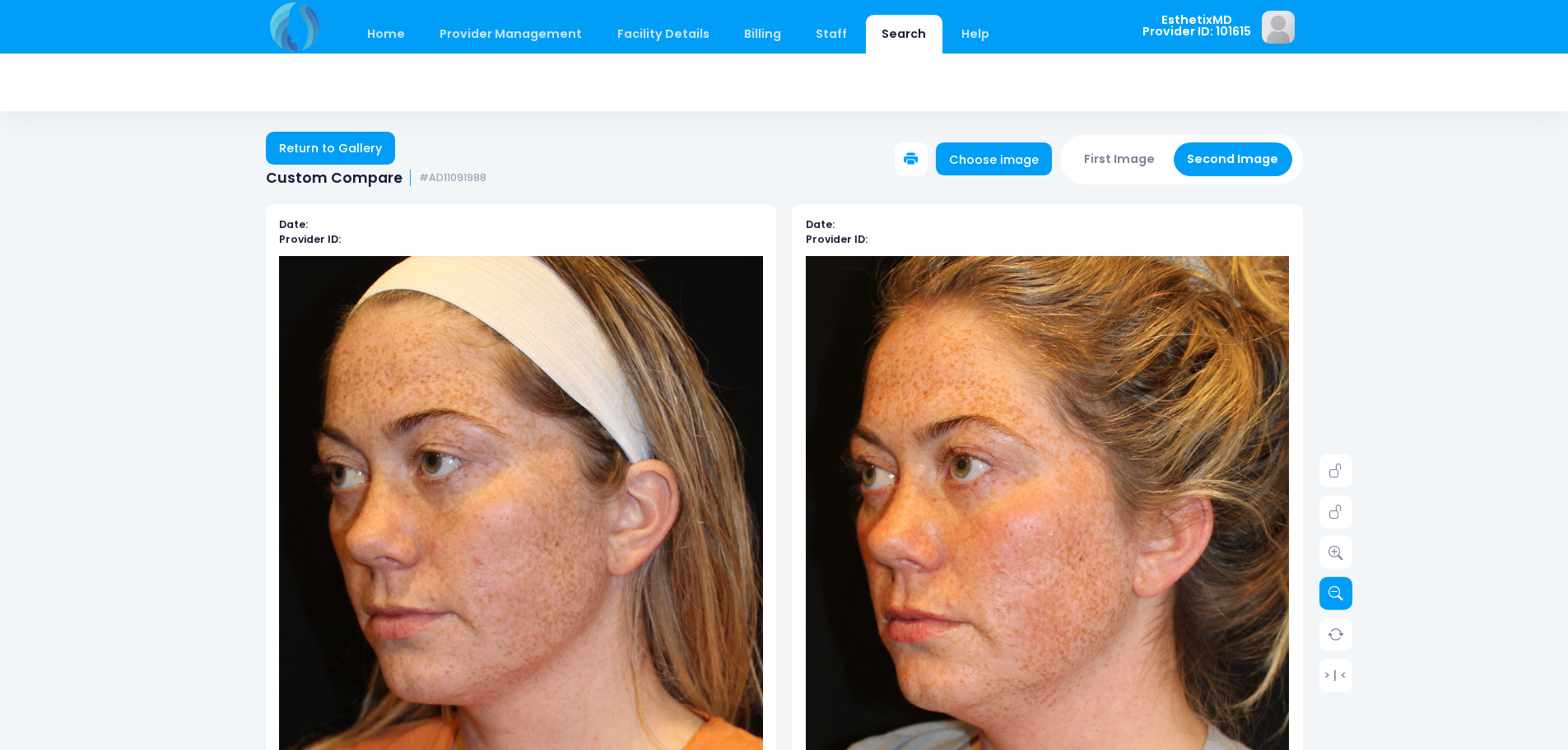
click at [1336, 593] on icon at bounding box center [1335, 593] width 15 height 15
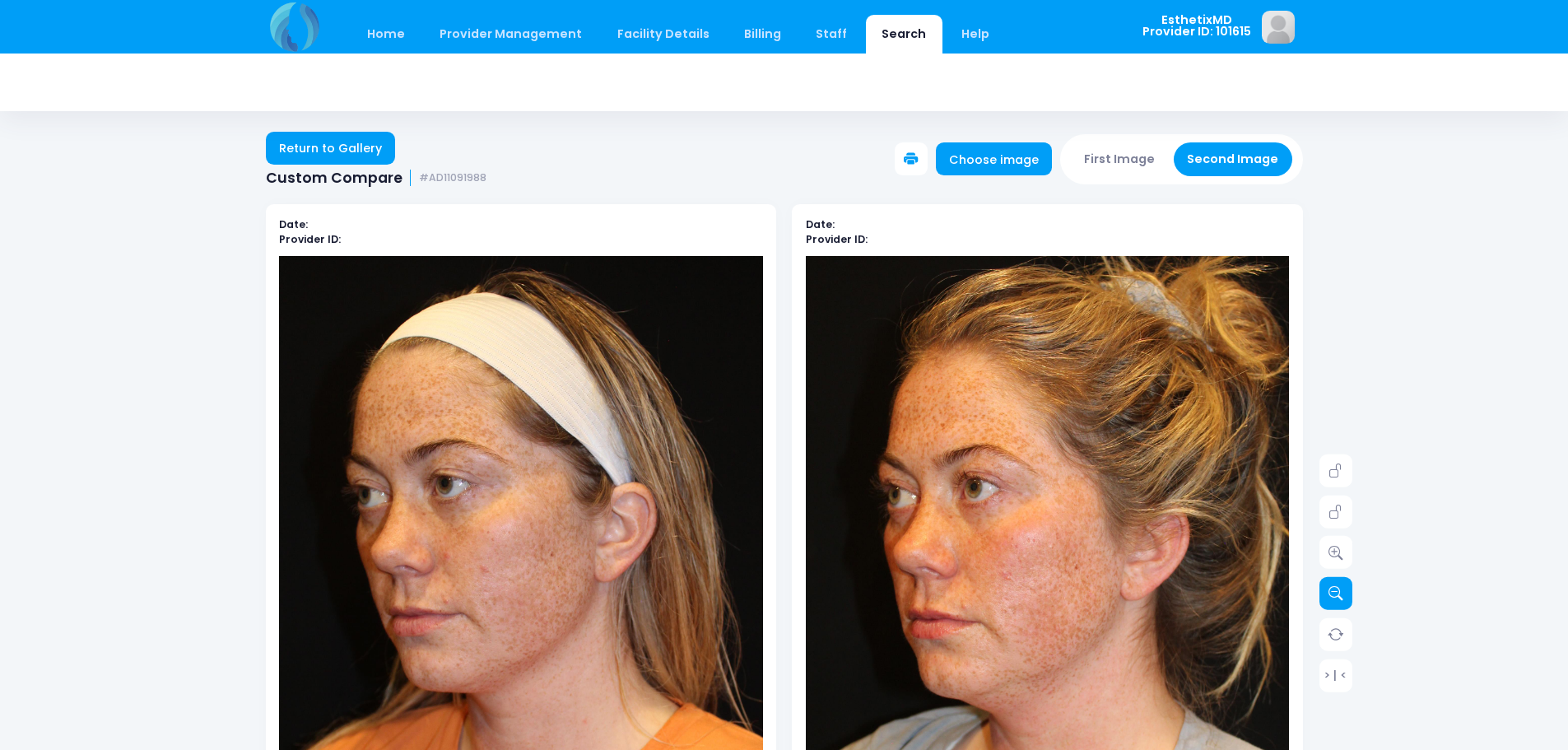
click at [1336, 593] on icon at bounding box center [1335, 593] width 15 height 15
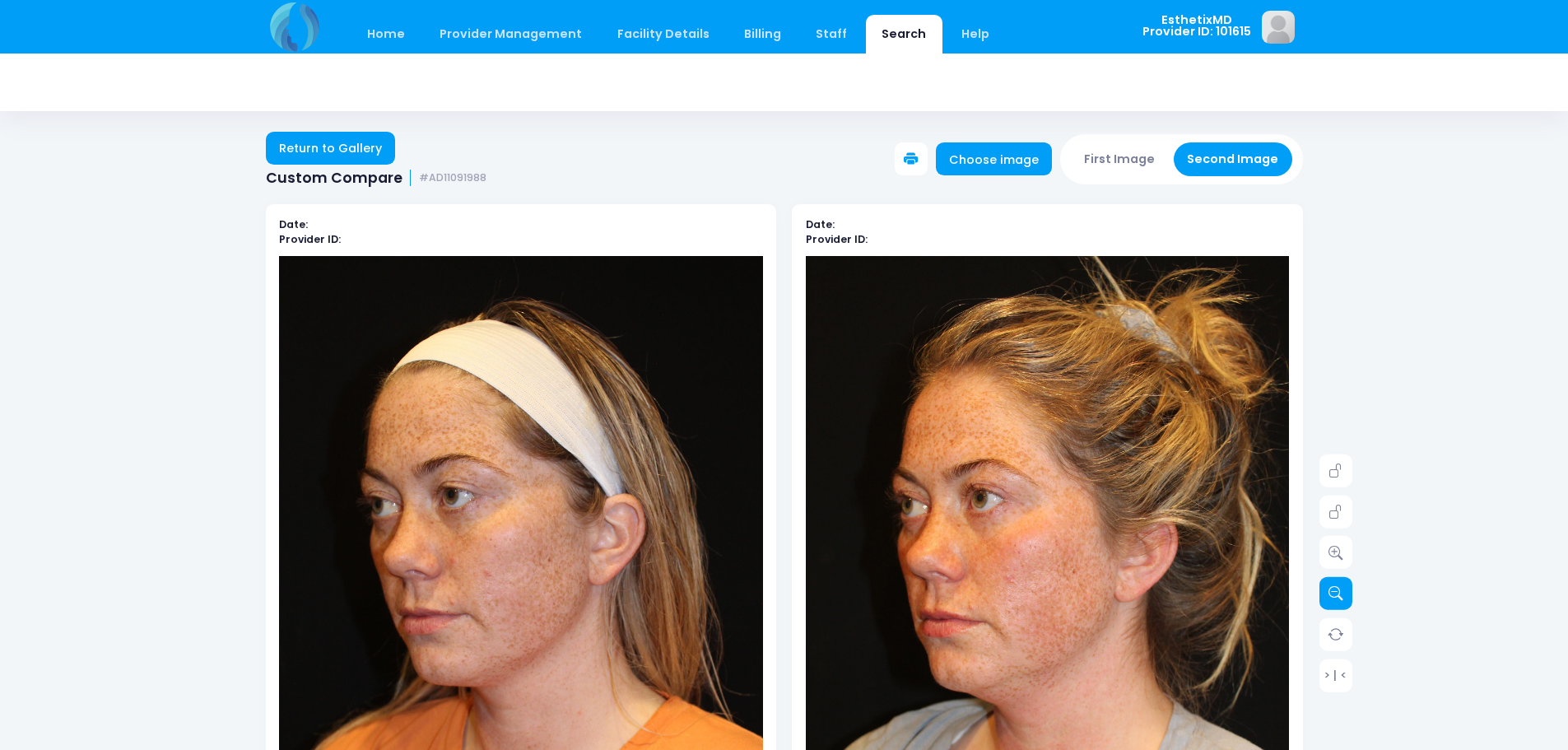
click at [1336, 593] on icon at bounding box center [1335, 593] width 15 height 15
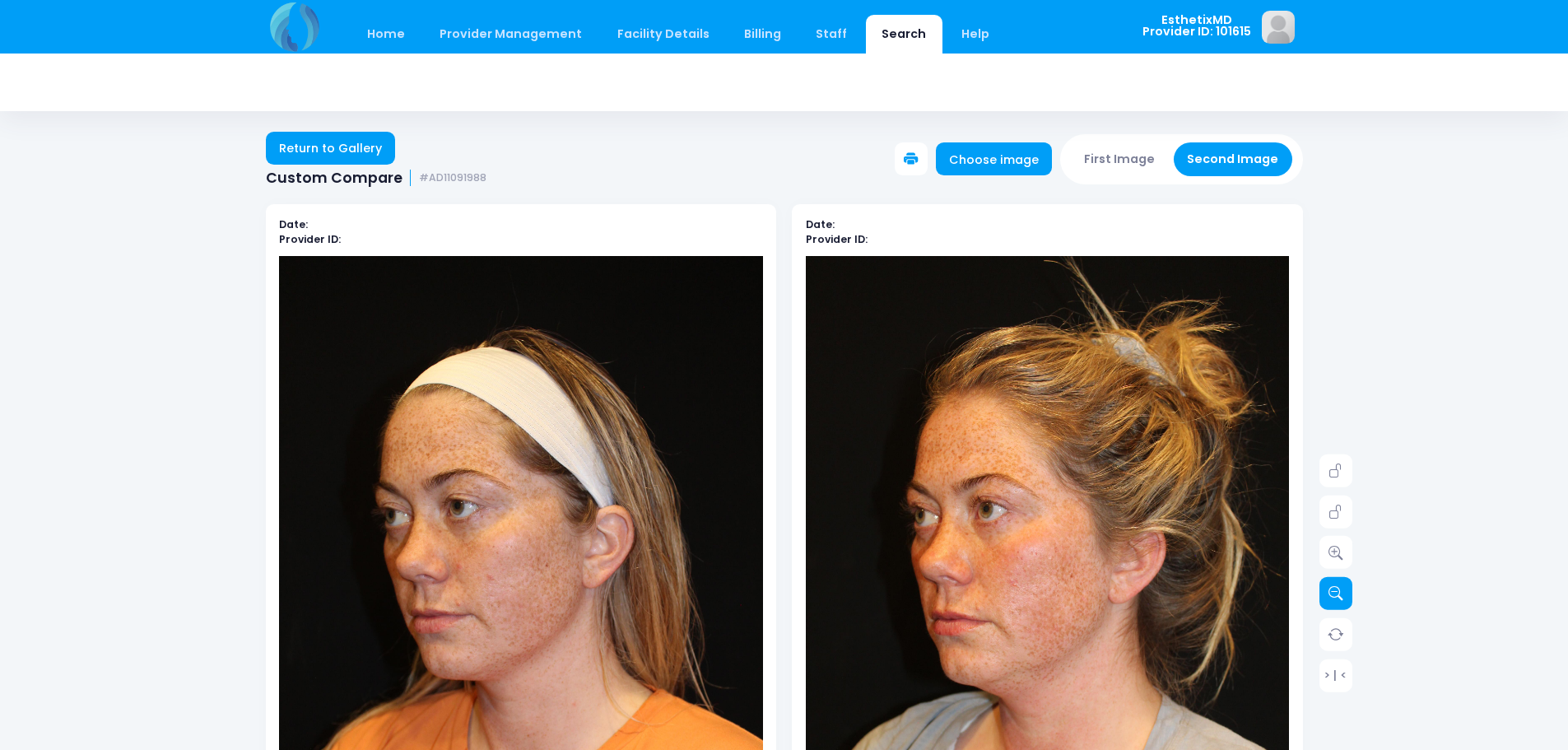
click at [1336, 593] on icon at bounding box center [1335, 593] width 15 height 15
click at [324, 154] on link "Return to Gallery" at bounding box center [331, 148] width 130 height 33
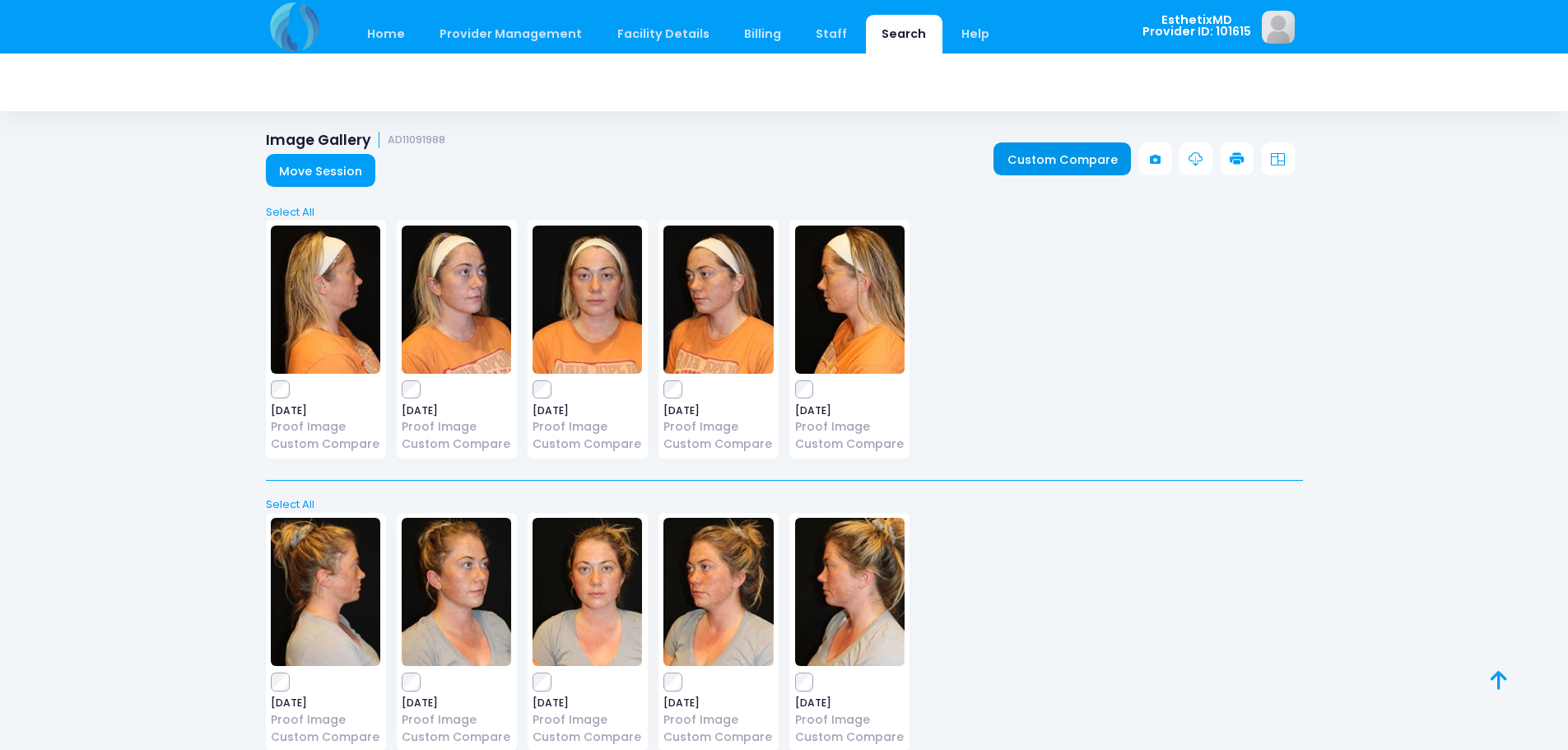
click at [1083, 165] on link "Custom Compare" at bounding box center [1062, 159] width 137 height 33
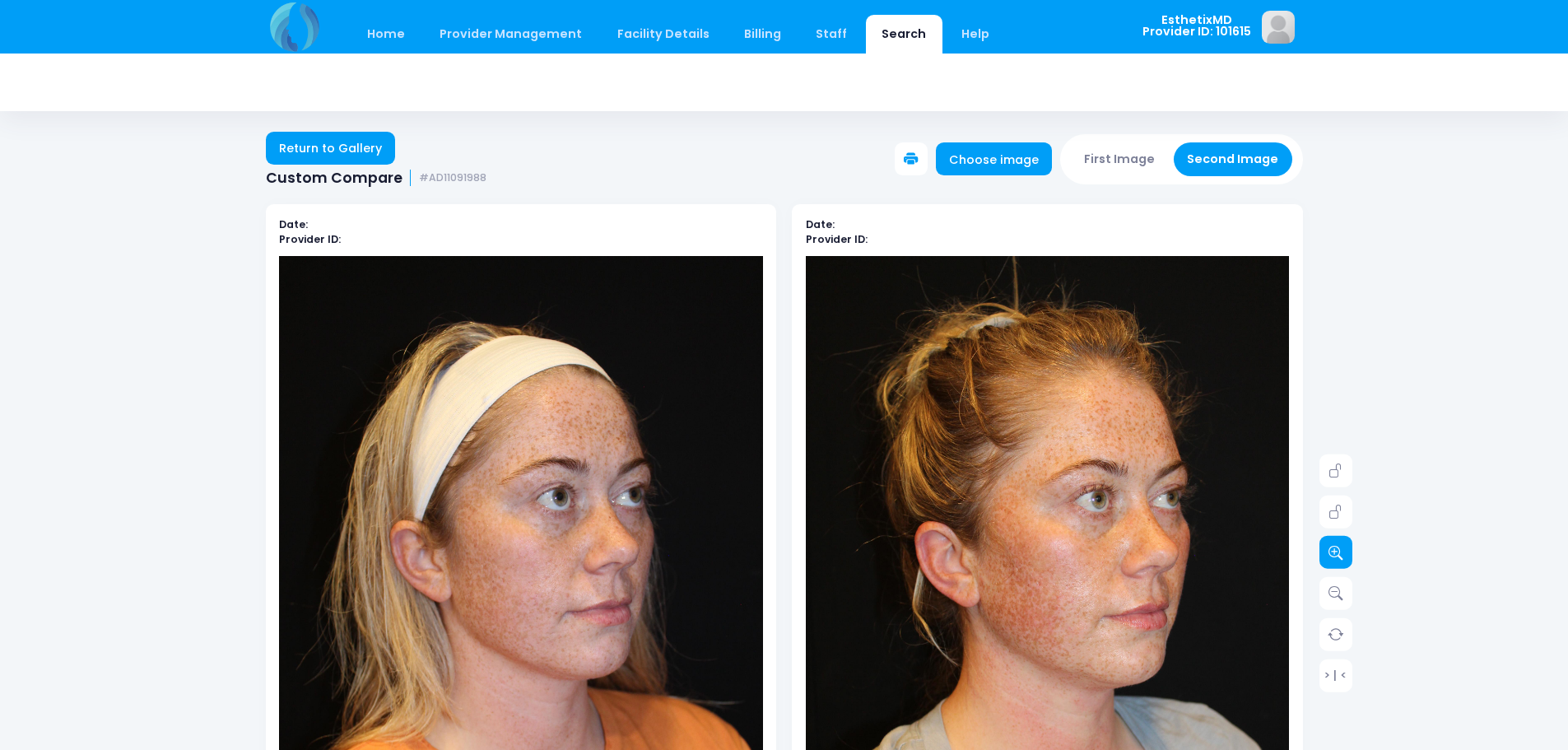
click at [1341, 554] on icon at bounding box center [1335, 552] width 15 height 15
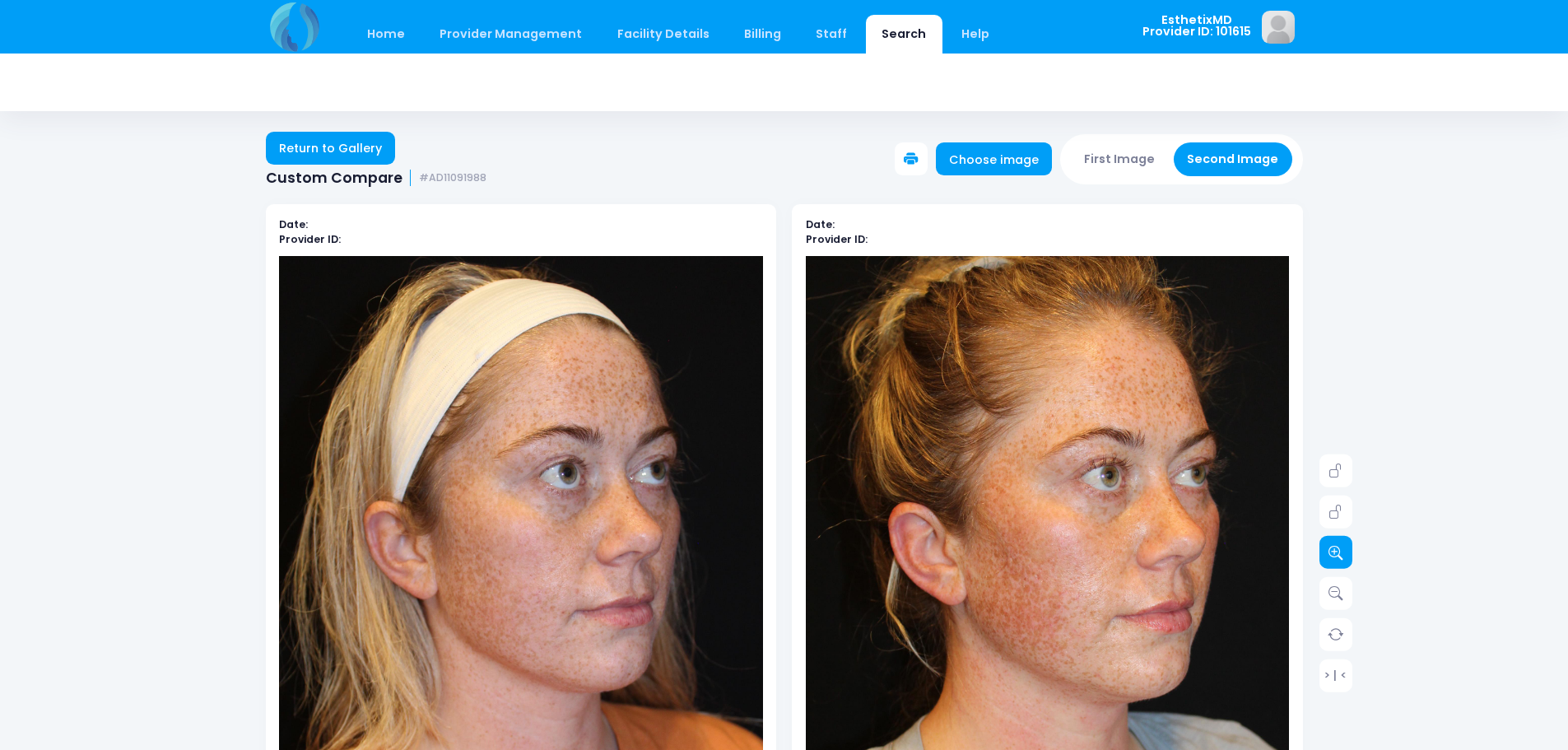
click at [1341, 554] on icon at bounding box center [1335, 552] width 15 height 15
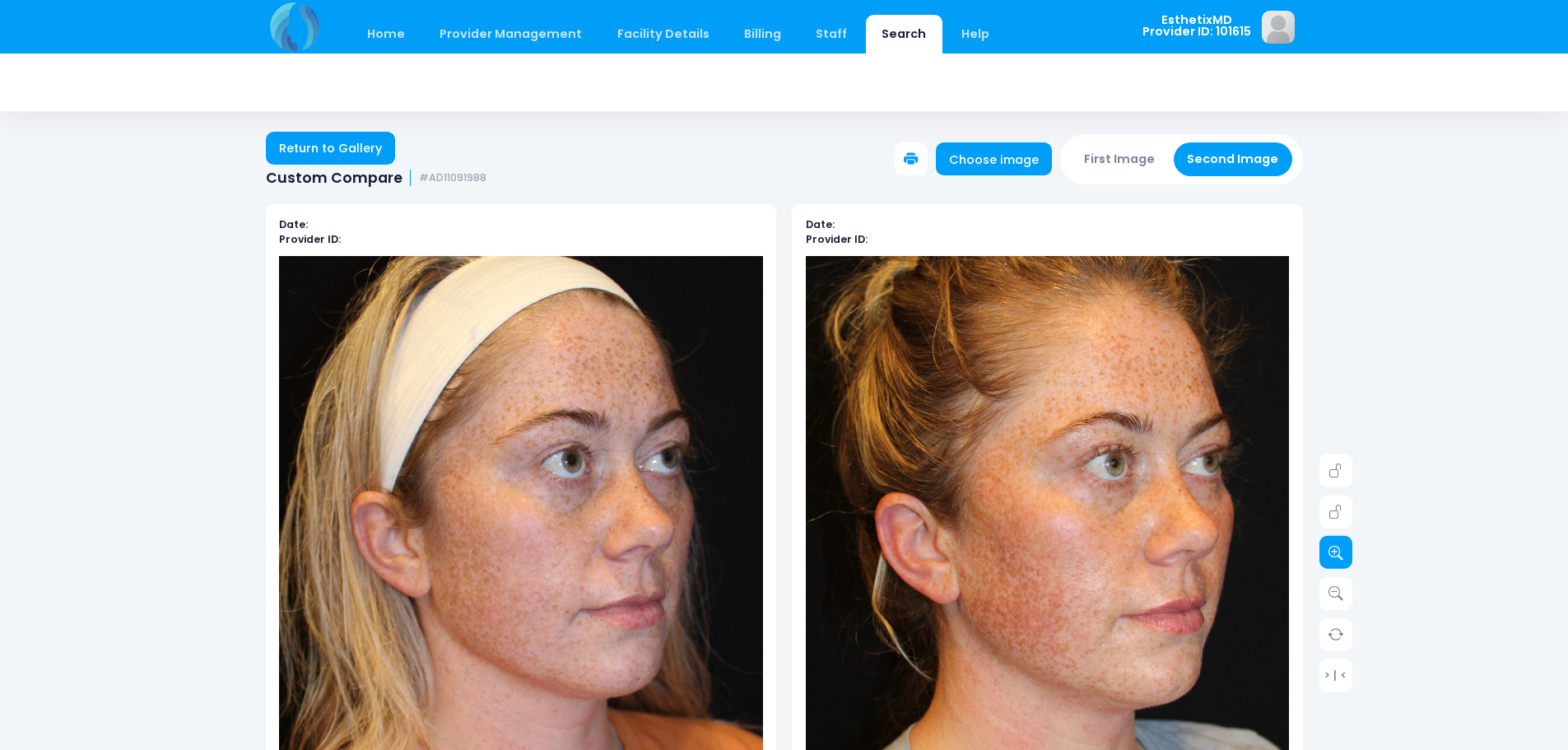
click at [1341, 554] on icon at bounding box center [1335, 552] width 15 height 15
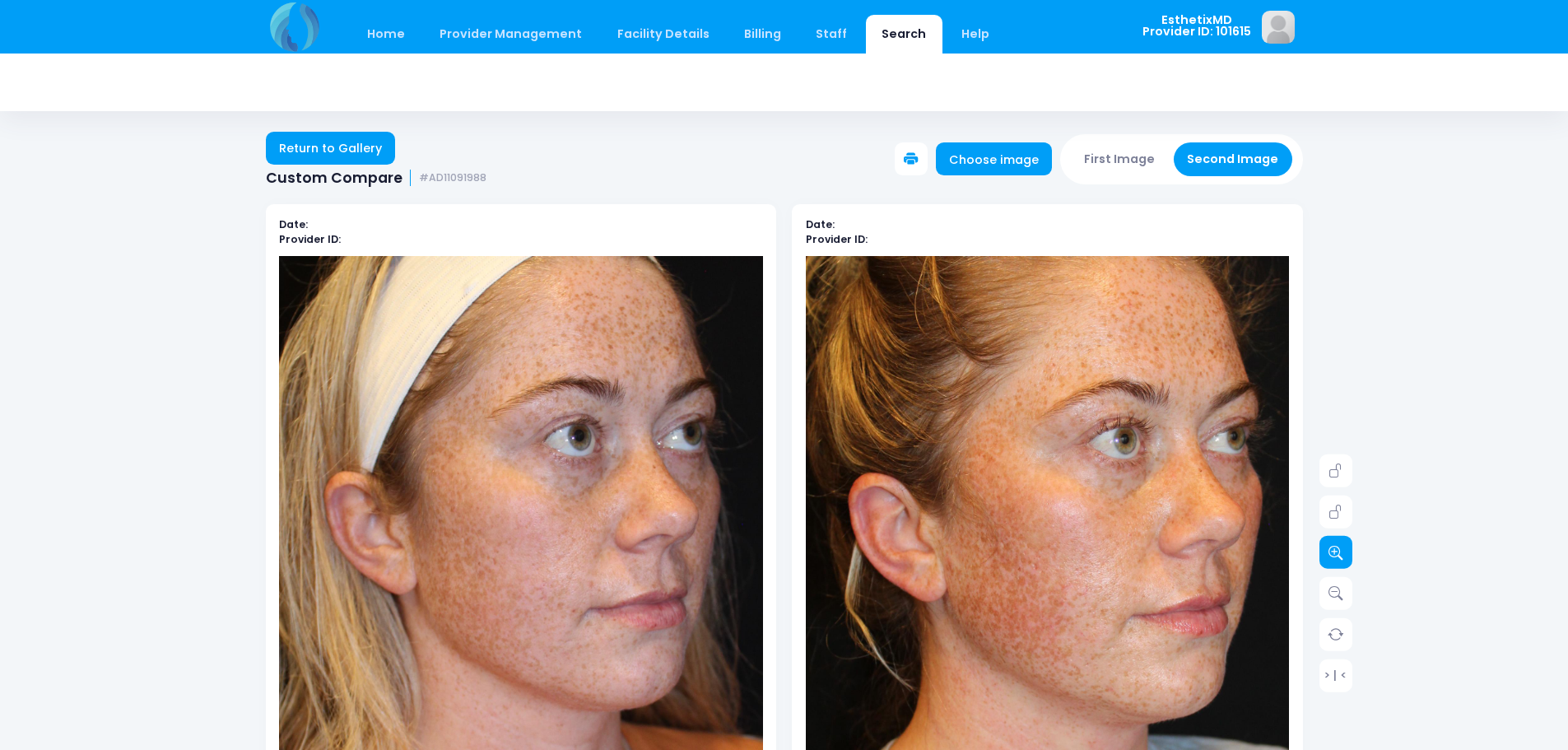
click at [1341, 554] on icon at bounding box center [1335, 552] width 15 height 15
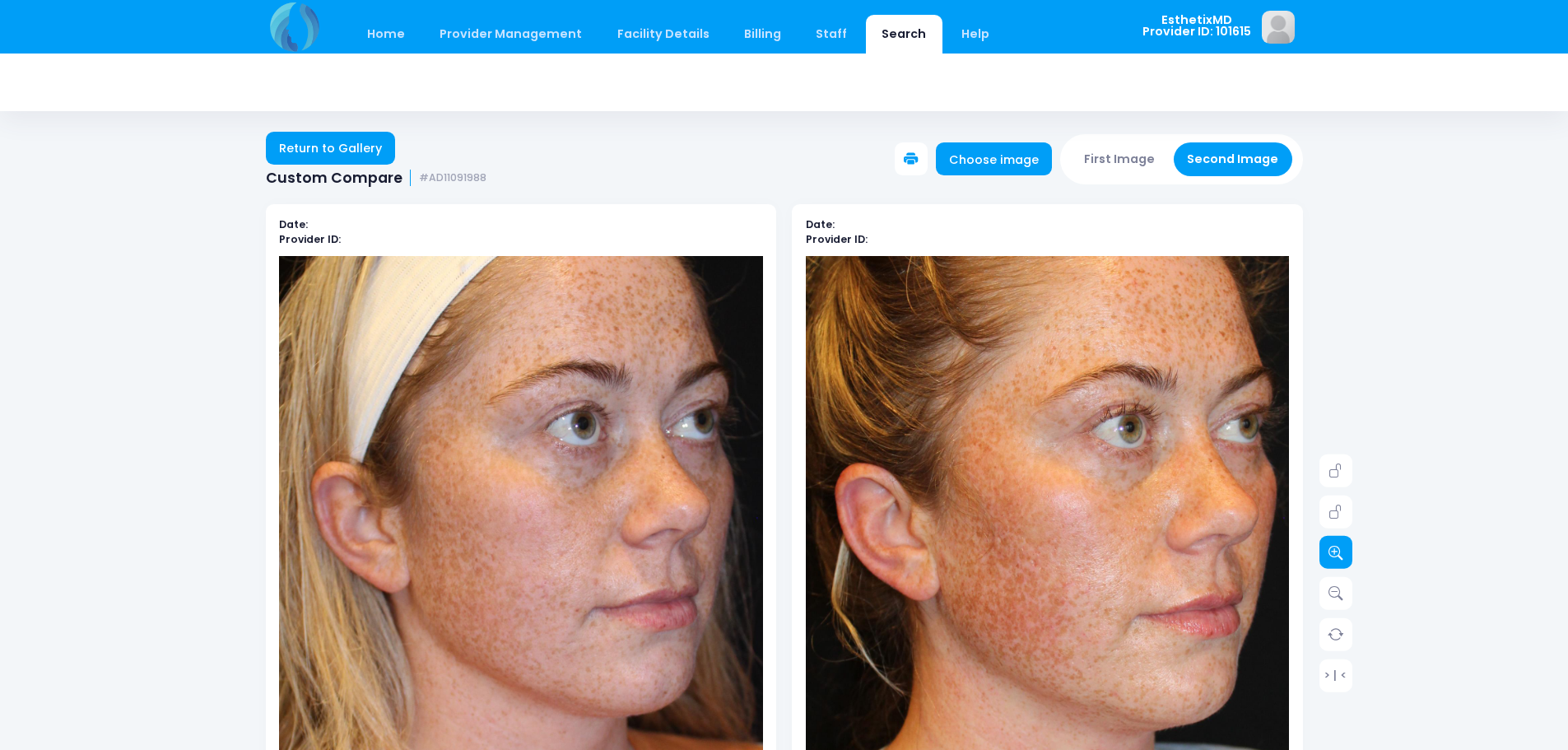
click at [1341, 554] on icon at bounding box center [1335, 552] width 15 height 15
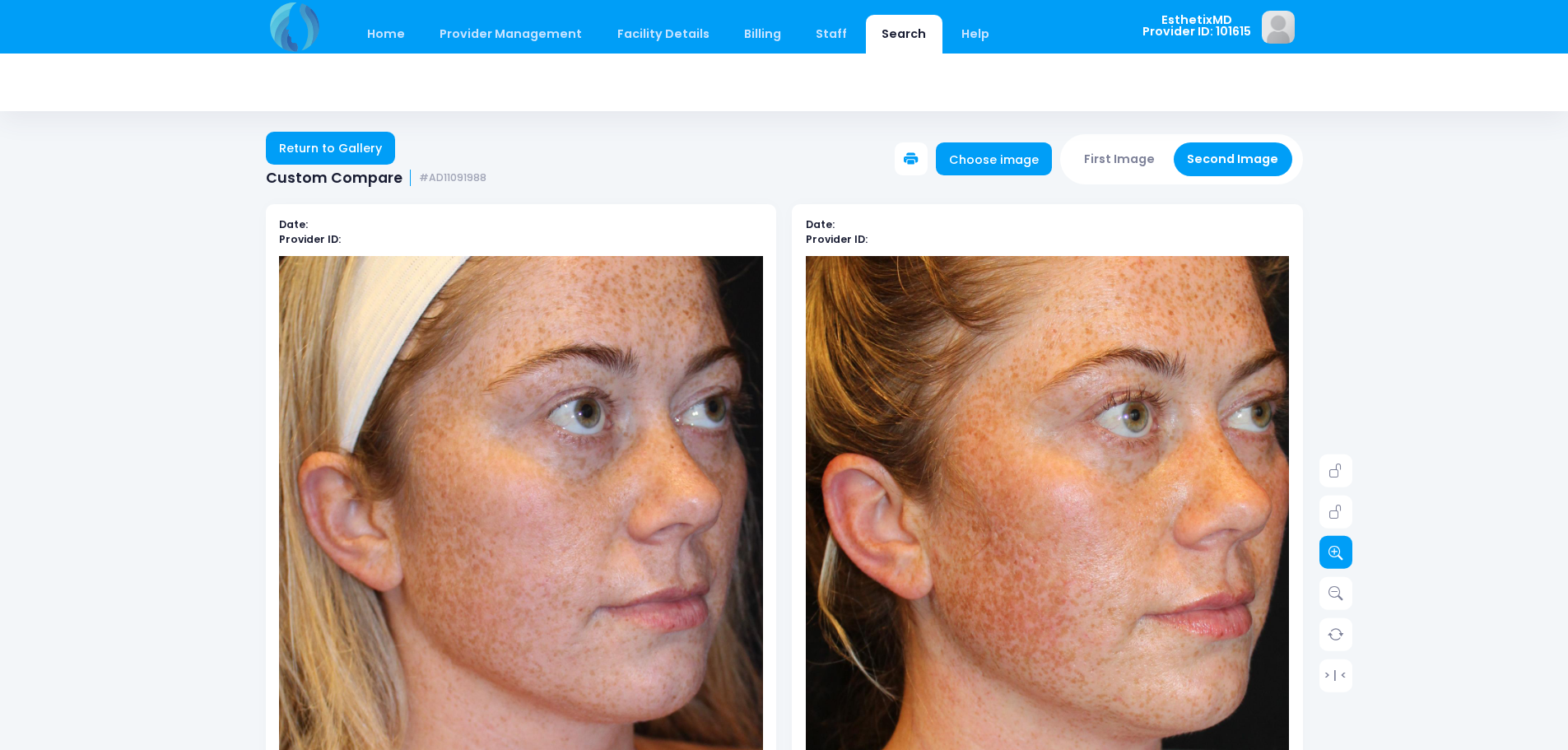
click at [1341, 554] on icon at bounding box center [1335, 552] width 15 height 15
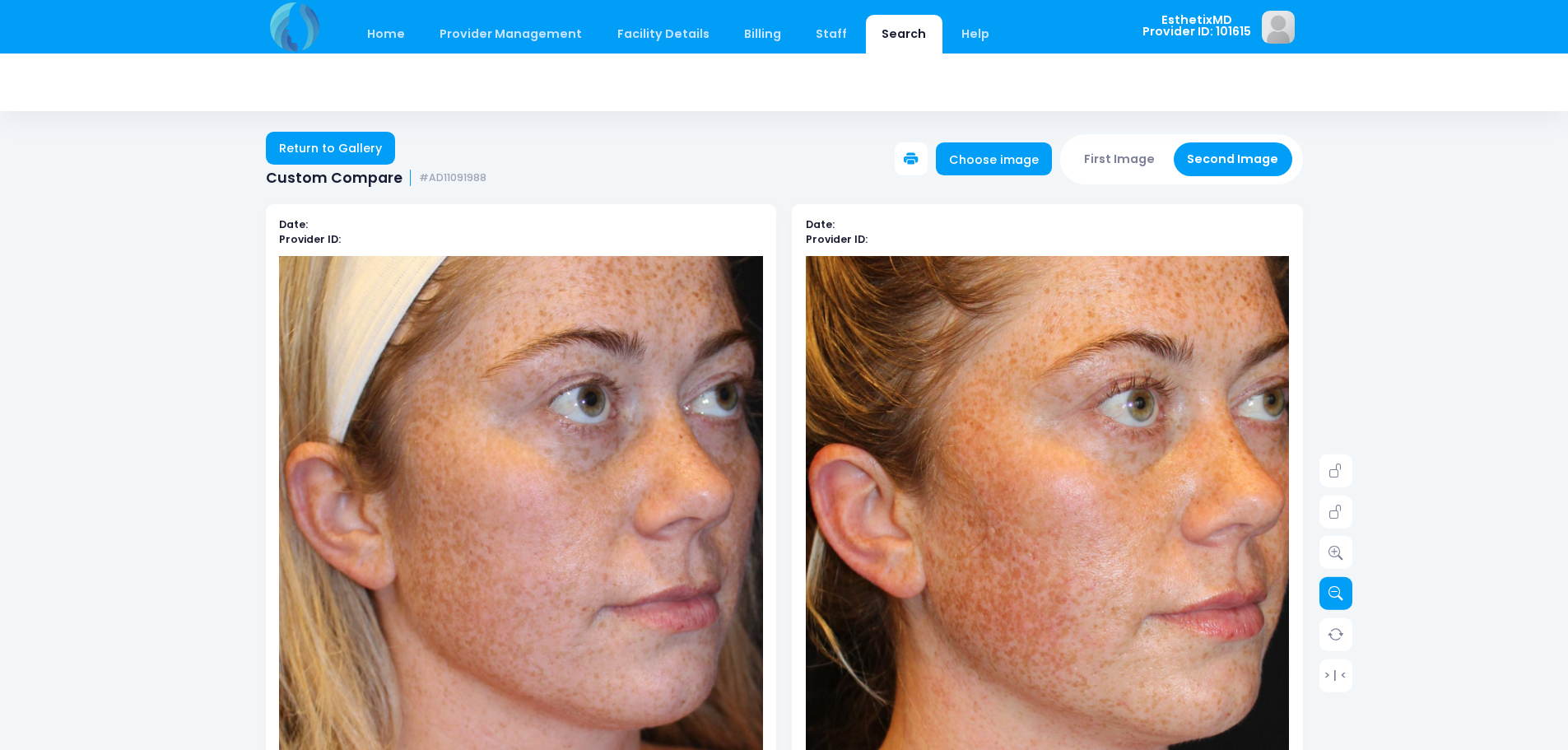
click at [1334, 597] on icon at bounding box center [1335, 593] width 15 height 15
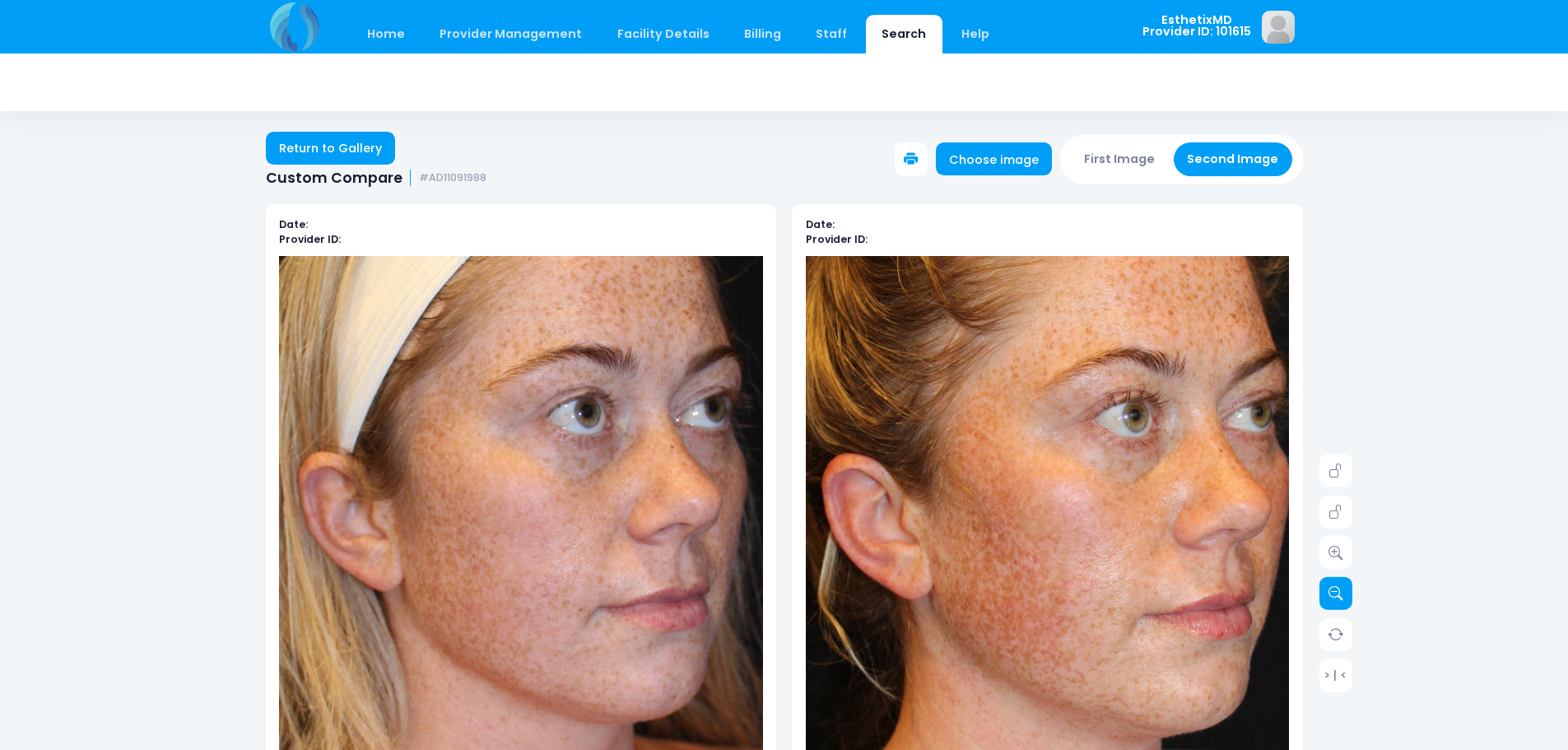
click at [1334, 597] on icon at bounding box center [1335, 593] width 15 height 15
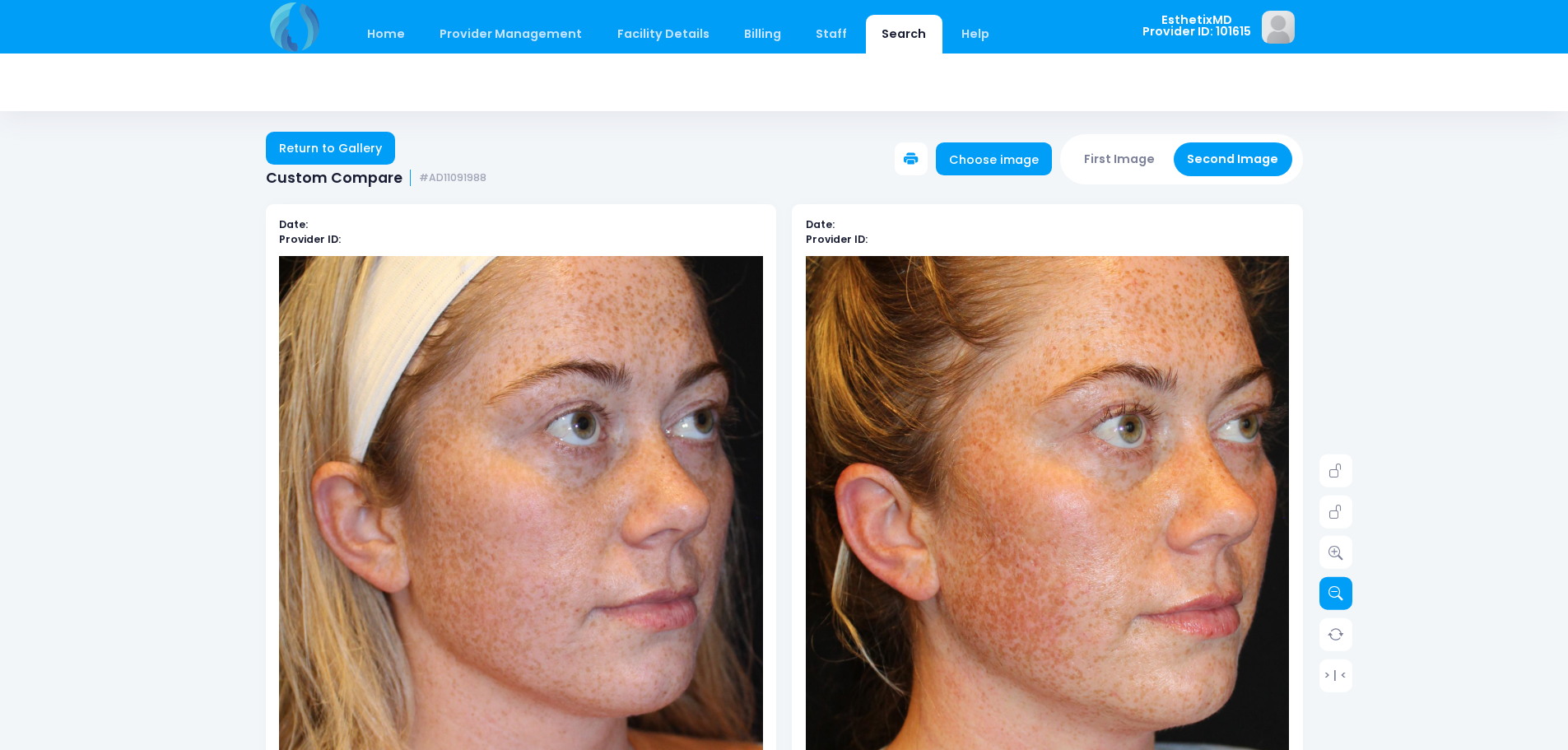
click at [1334, 597] on icon at bounding box center [1335, 593] width 15 height 15
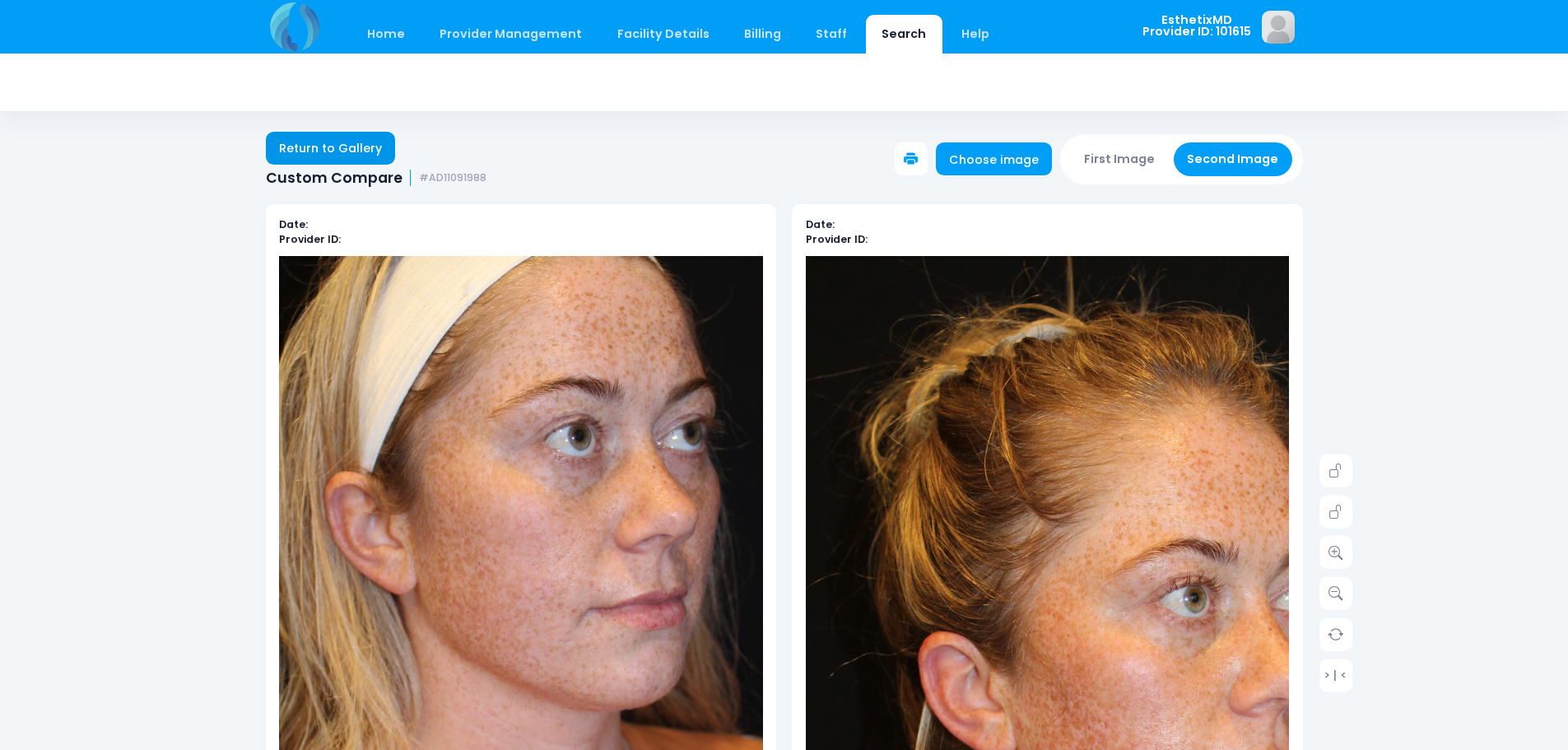
click at [345, 145] on link "Return to Gallery" at bounding box center [331, 148] width 130 height 33
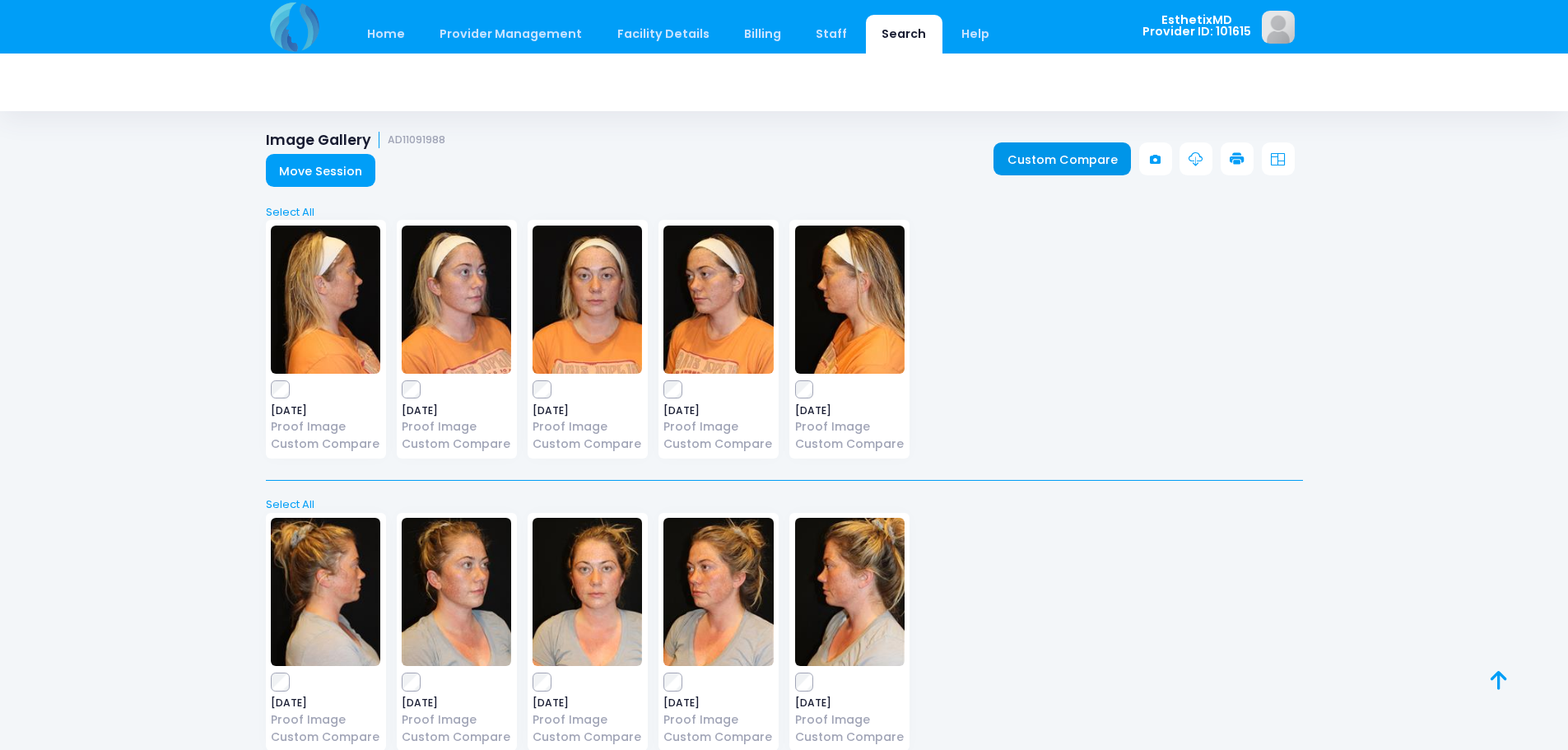
click at [1064, 158] on link "Custom Compare" at bounding box center [1062, 159] width 137 height 33
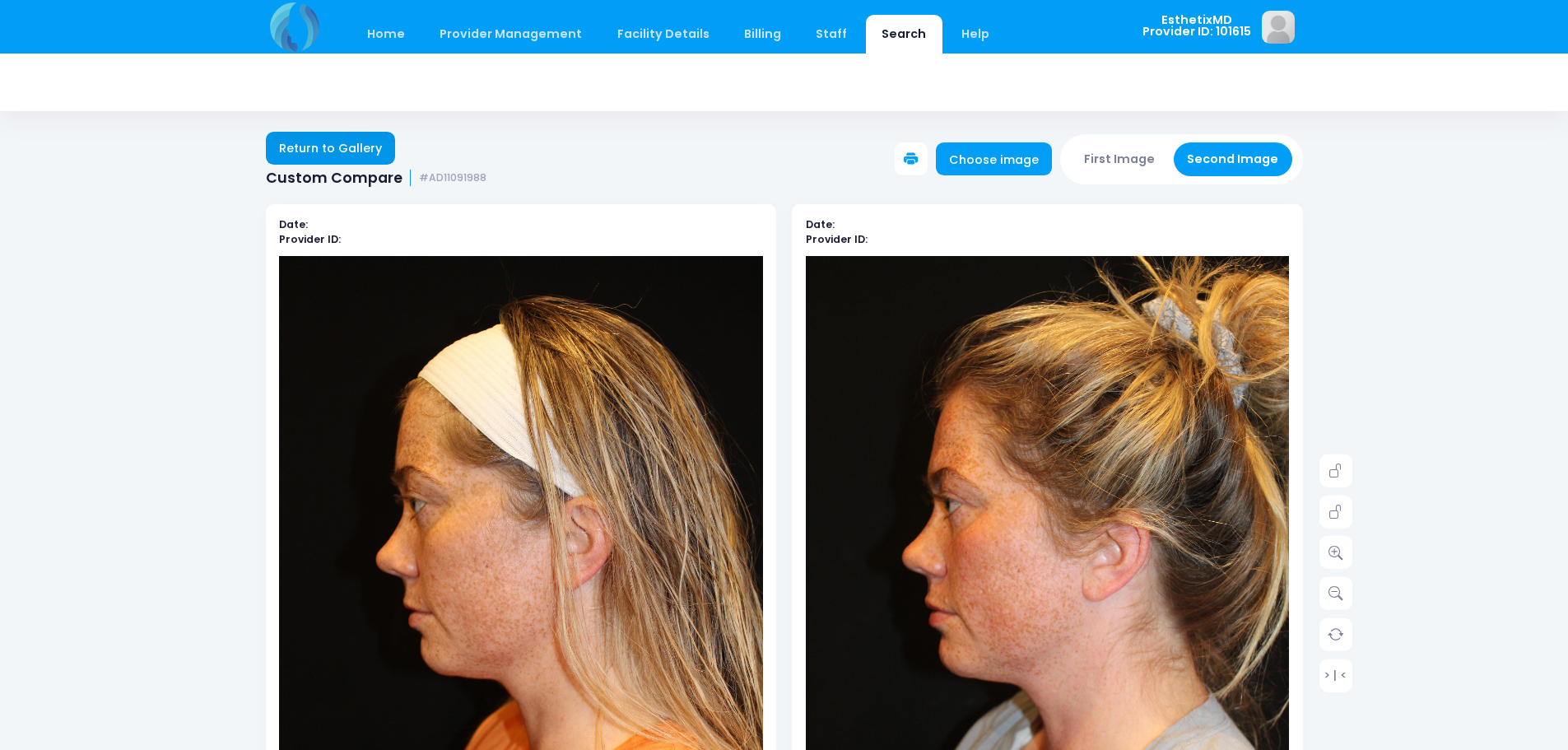
click at [338, 158] on link "Return to Gallery" at bounding box center [331, 148] width 130 height 33
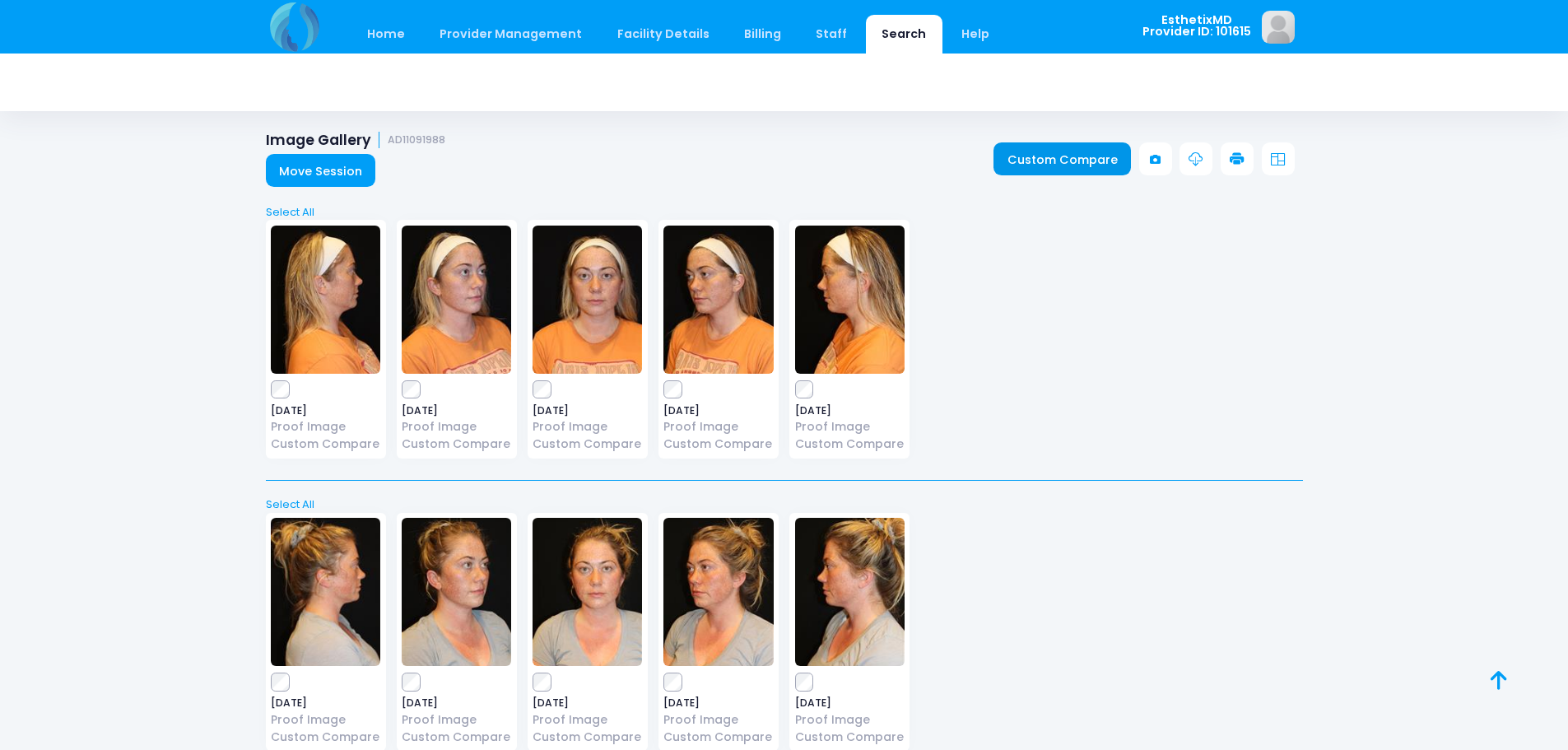
click at [1040, 158] on link "Custom Compare" at bounding box center [1062, 159] width 137 height 33
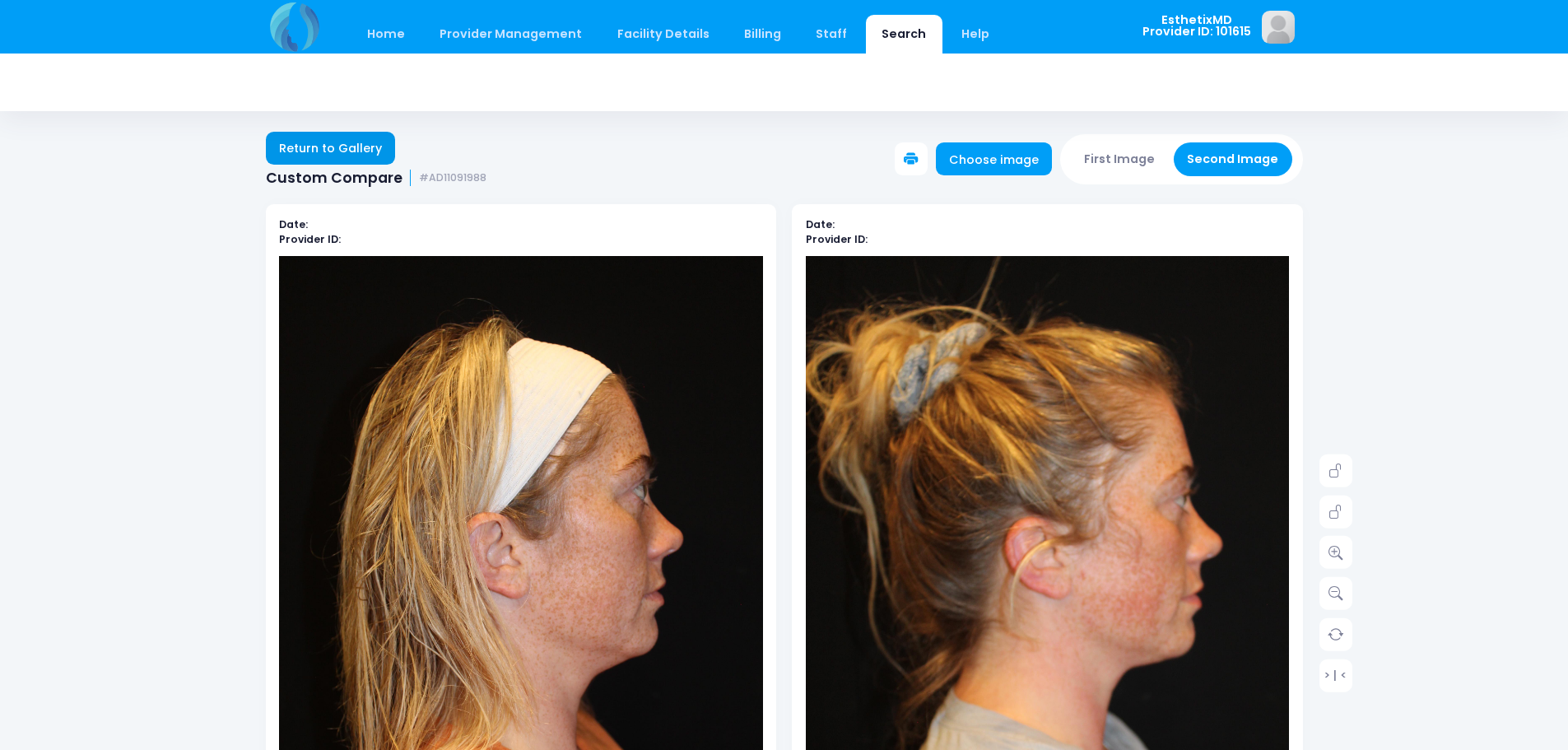
click at [335, 144] on link "Return to Gallery" at bounding box center [331, 148] width 130 height 33
